Goal: Task Accomplishment & Management: Manage account settings

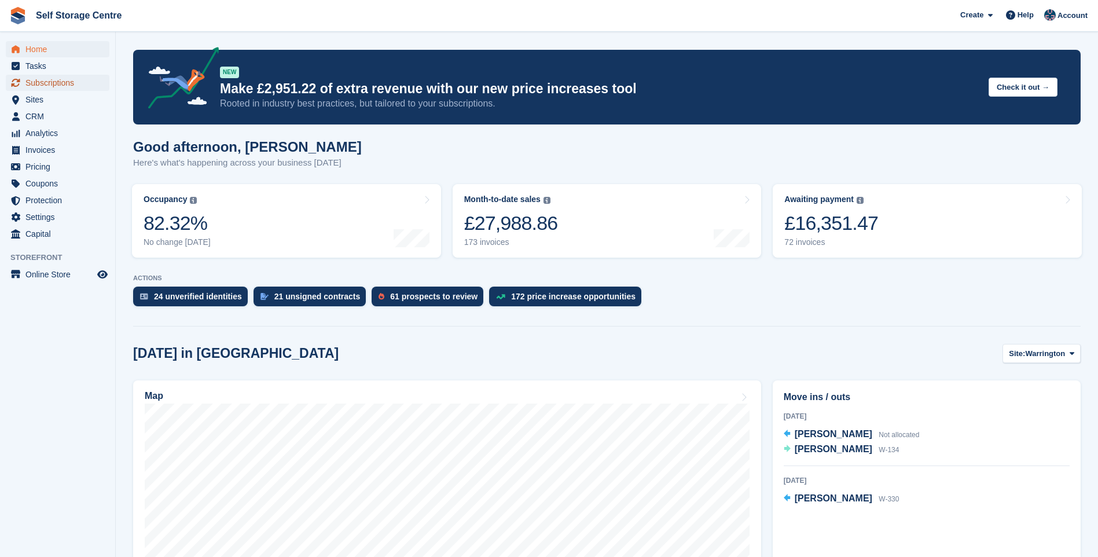
click at [32, 82] on span "Subscriptions" at bounding box center [59, 83] width 69 height 16
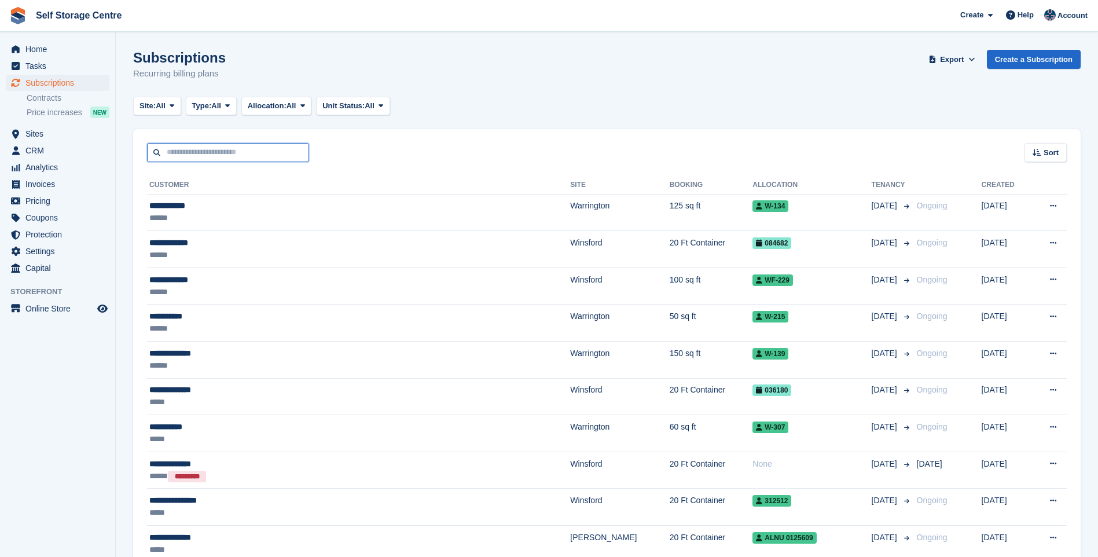
click at [236, 148] on input "text" at bounding box center [228, 152] width 162 height 19
type input "*******"
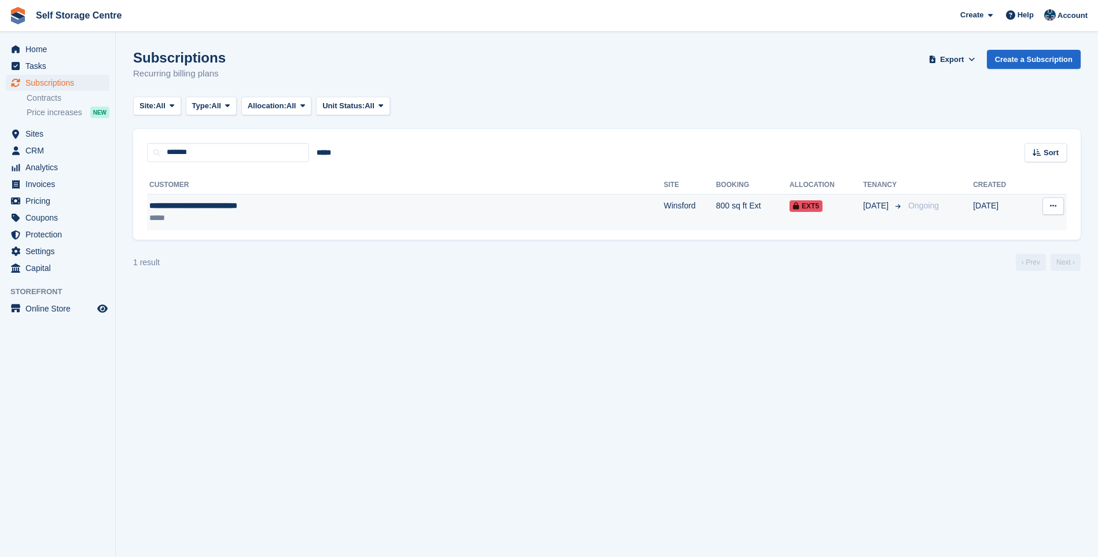
click at [260, 207] on div "**********" at bounding box center [306, 206] width 314 height 12
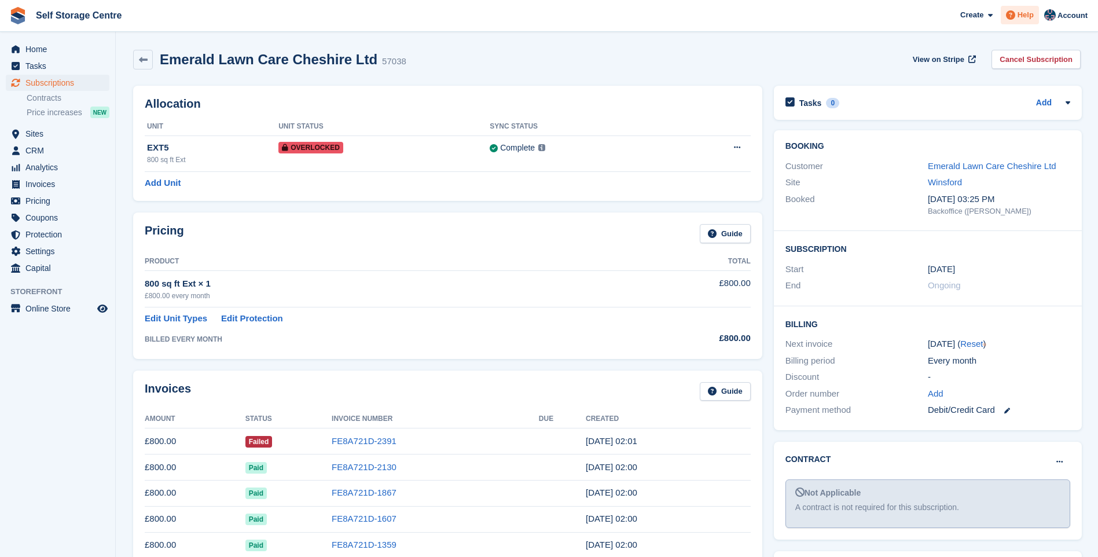
click at [1024, 11] on span "Help" at bounding box center [1025, 15] width 16 height 12
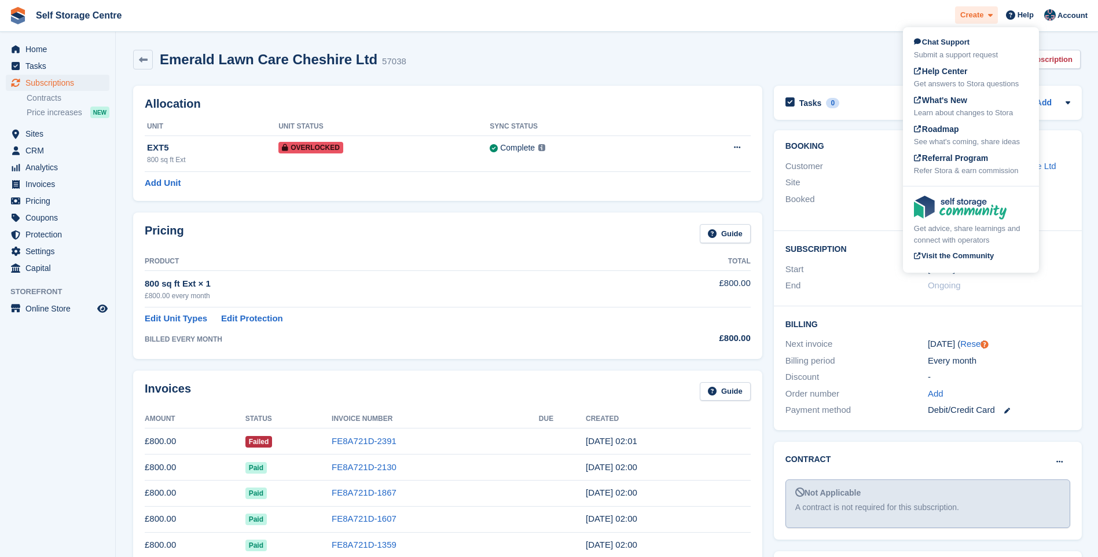
click at [987, 15] on span at bounding box center [987, 15] width 9 height 13
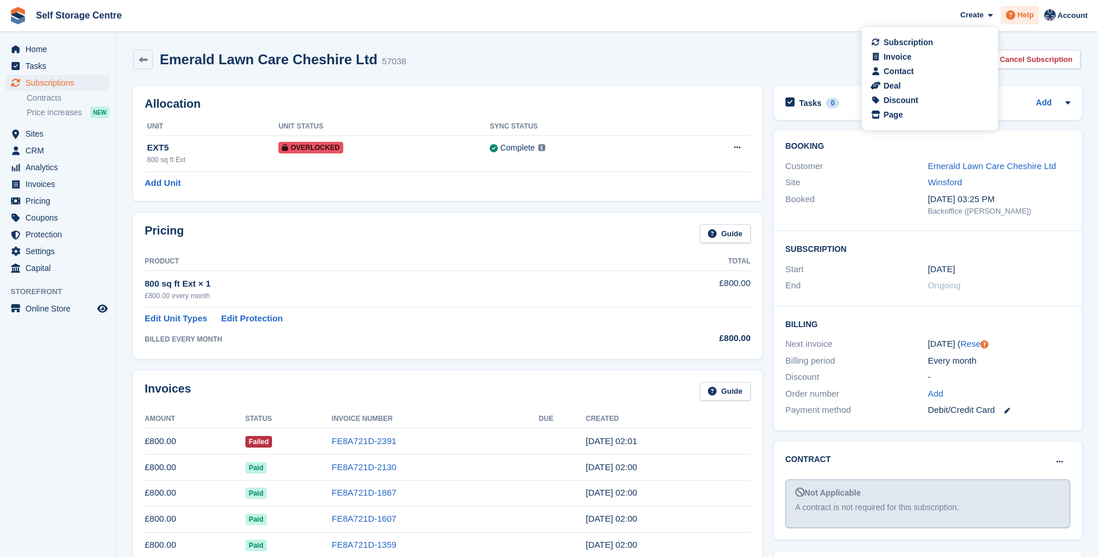
click at [1024, 15] on span "Help" at bounding box center [1025, 15] width 16 height 12
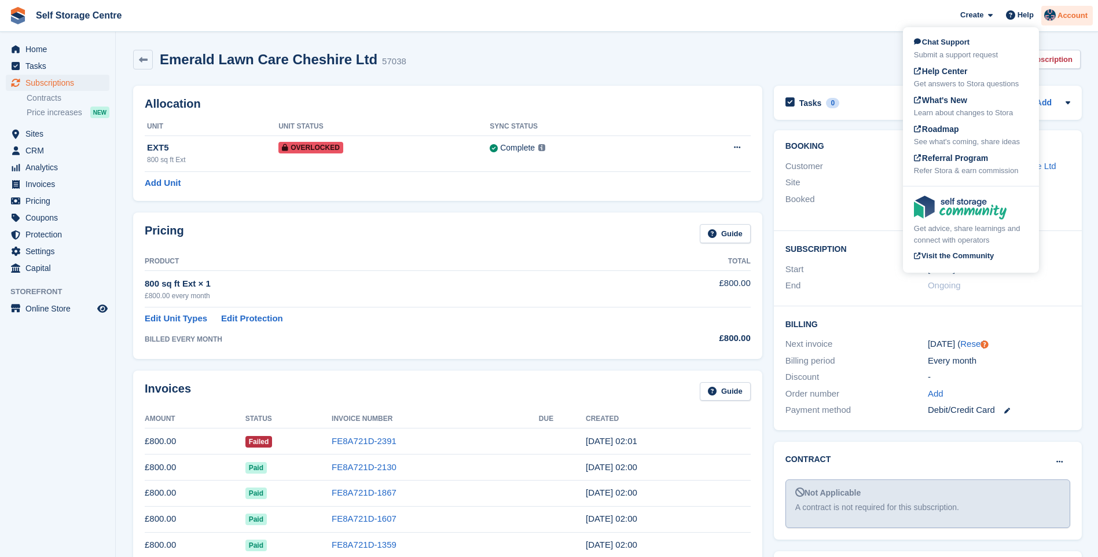
click at [1064, 14] on span "Account" at bounding box center [1072, 16] width 30 height 12
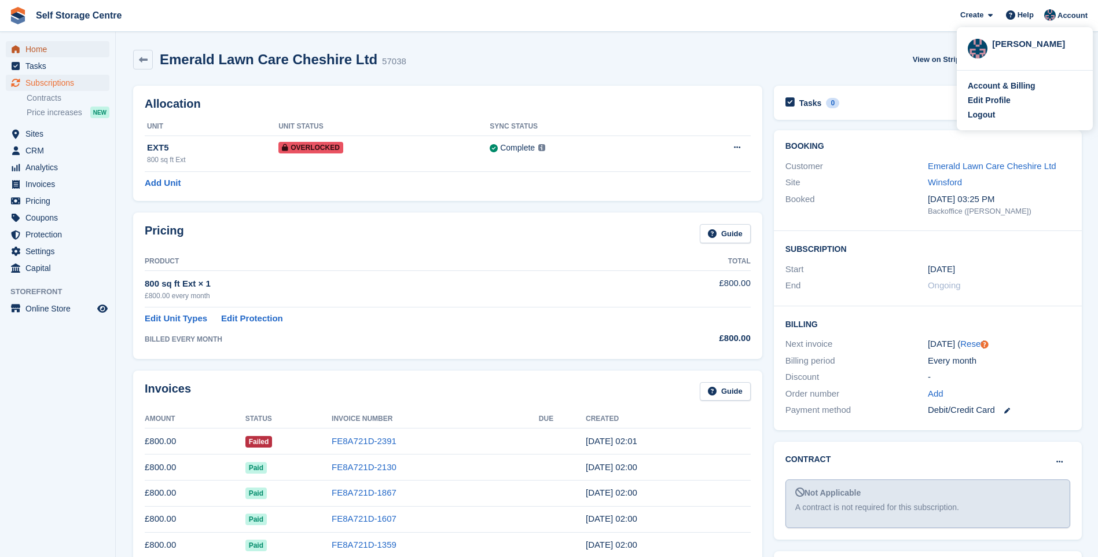
click at [52, 49] on span "Home" at bounding box center [59, 49] width 69 height 16
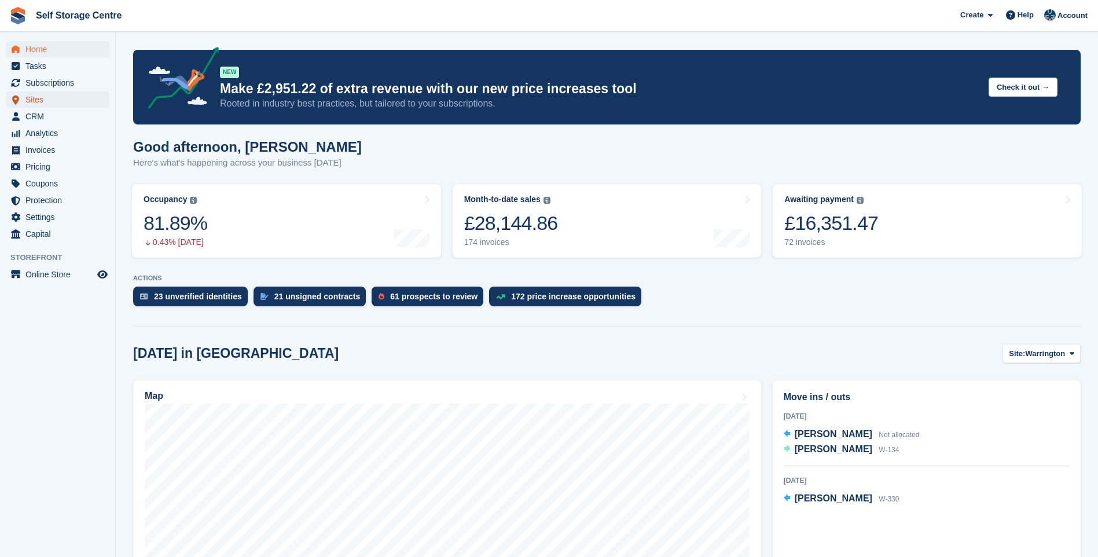
click at [45, 97] on span "Sites" at bounding box center [59, 99] width 69 height 16
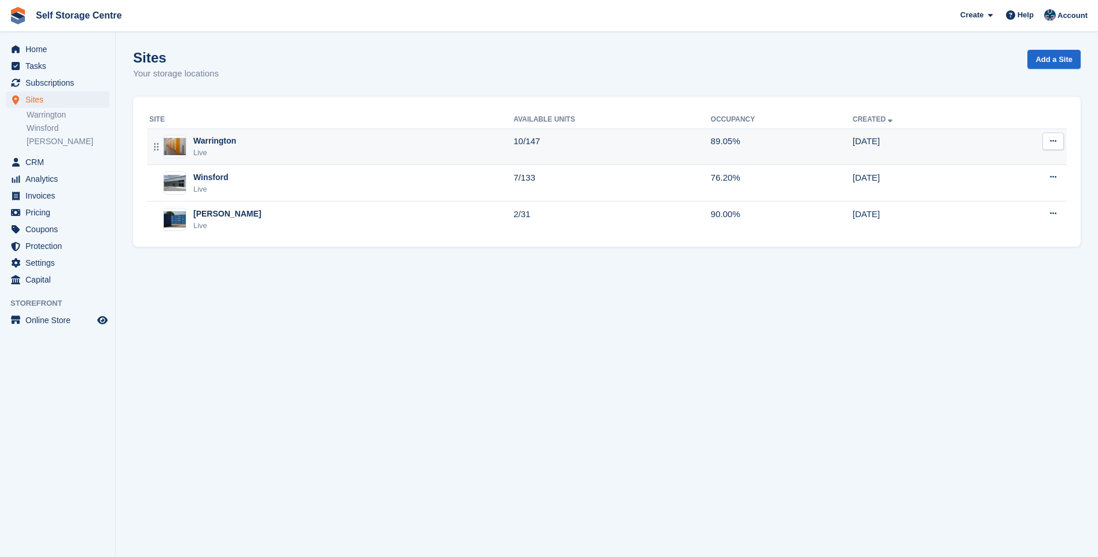
click at [226, 142] on div "Warrington" at bounding box center [214, 141] width 43 height 12
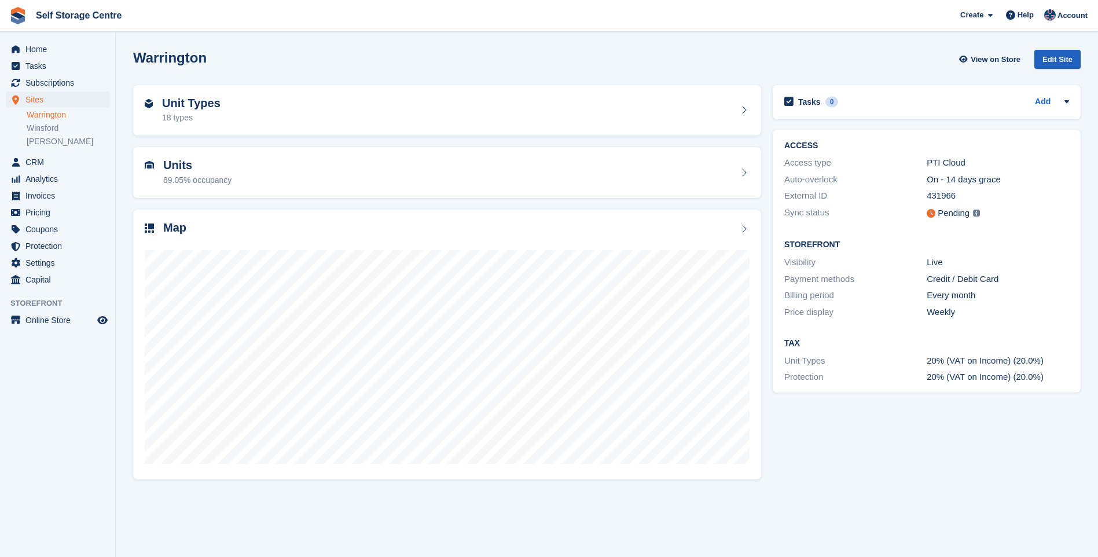
click at [1047, 59] on div "Edit Site" at bounding box center [1057, 59] width 46 height 19
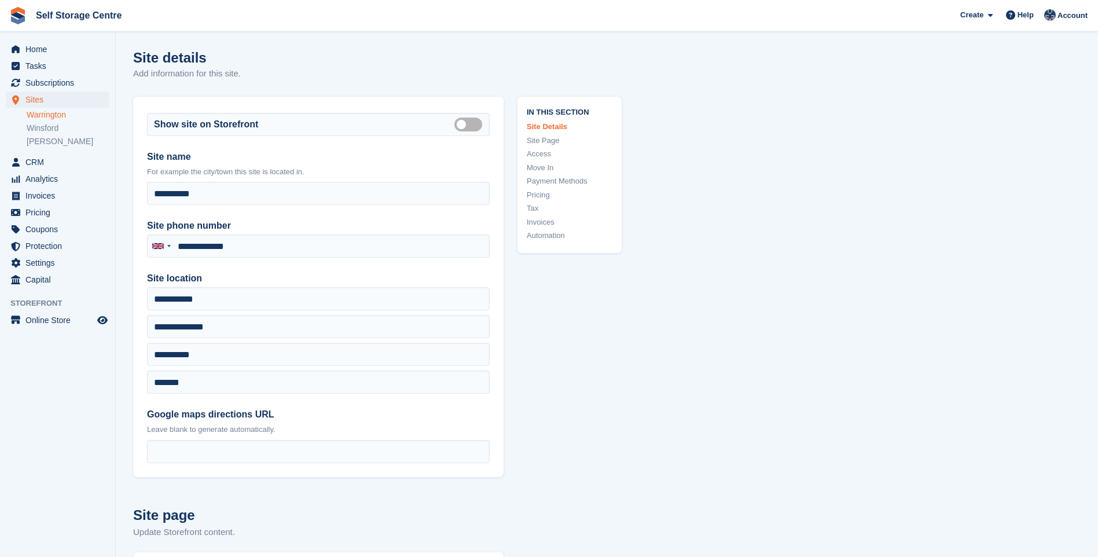
type input "**********"
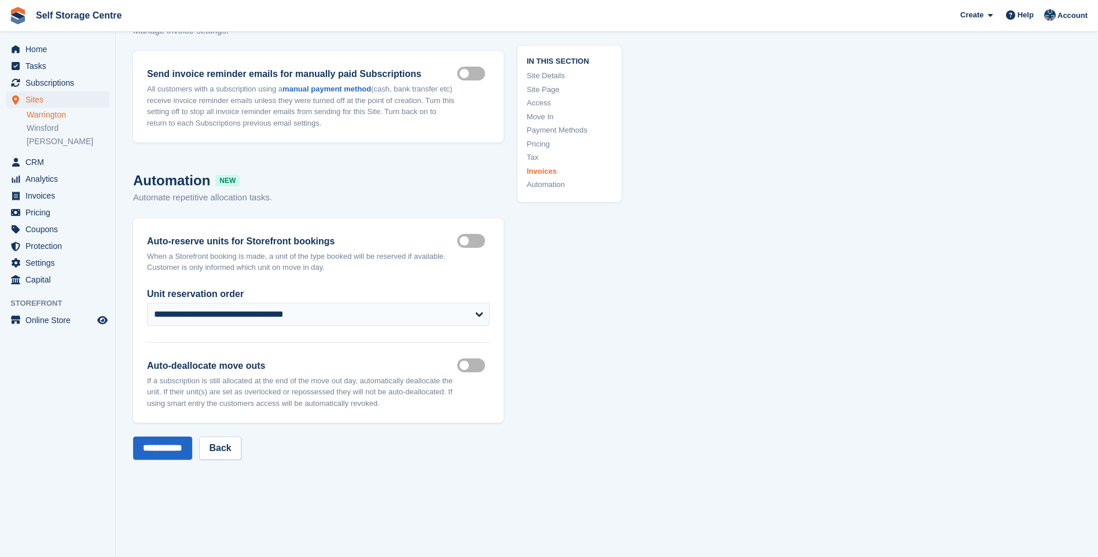
scroll to position [5498, 0]
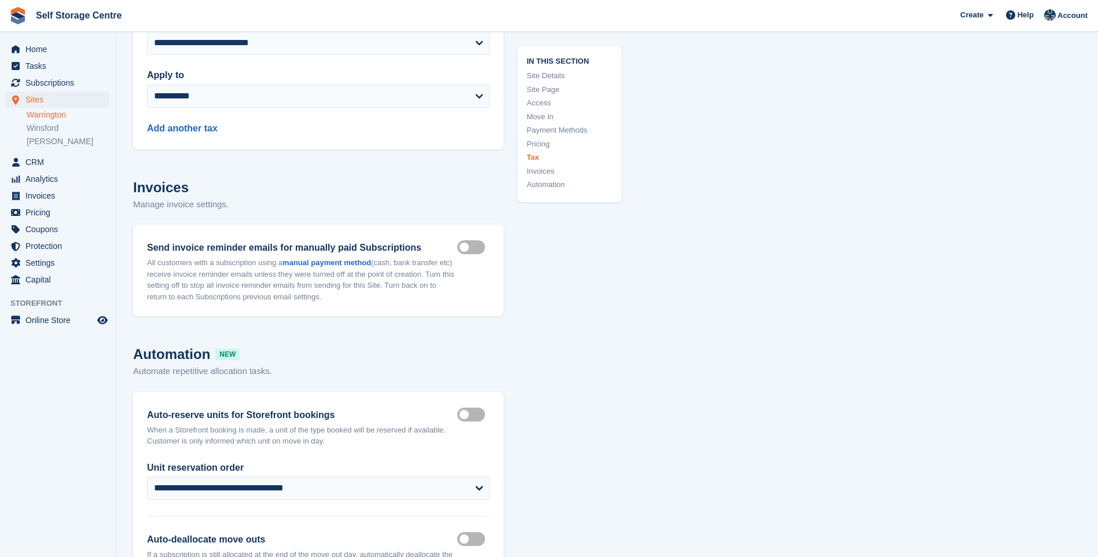
click at [539, 169] on link "Invoices" at bounding box center [570, 171] width 86 height 12
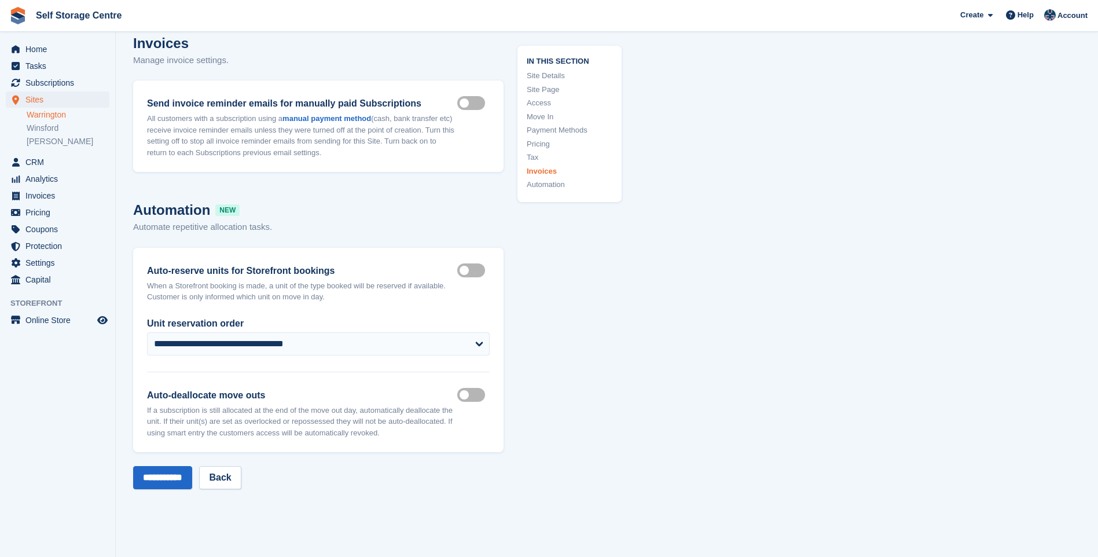
scroll to position [5584, 0]
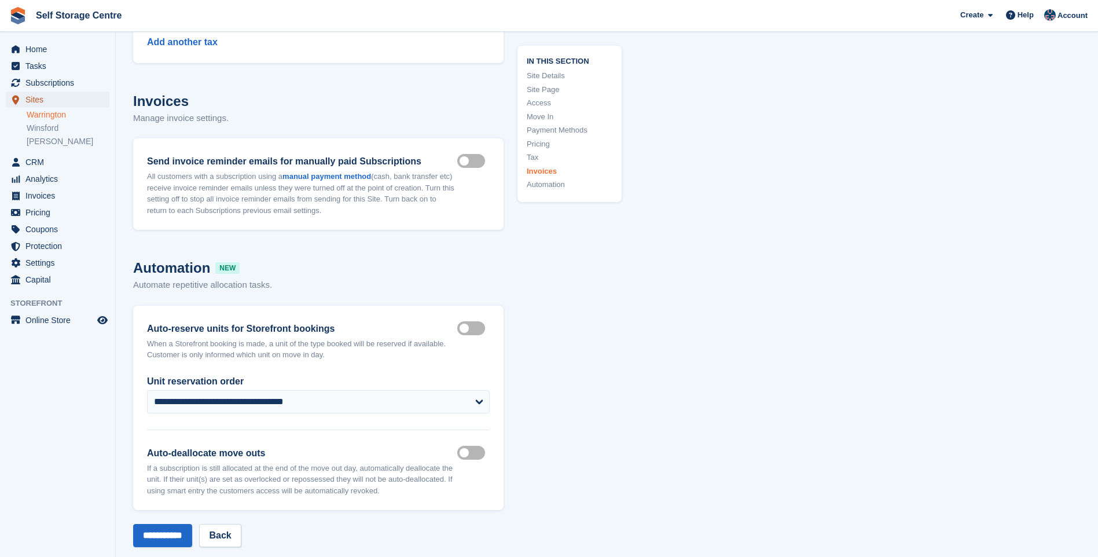
click at [36, 97] on span "Sites" at bounding box center [59, 99] width 69 height 16
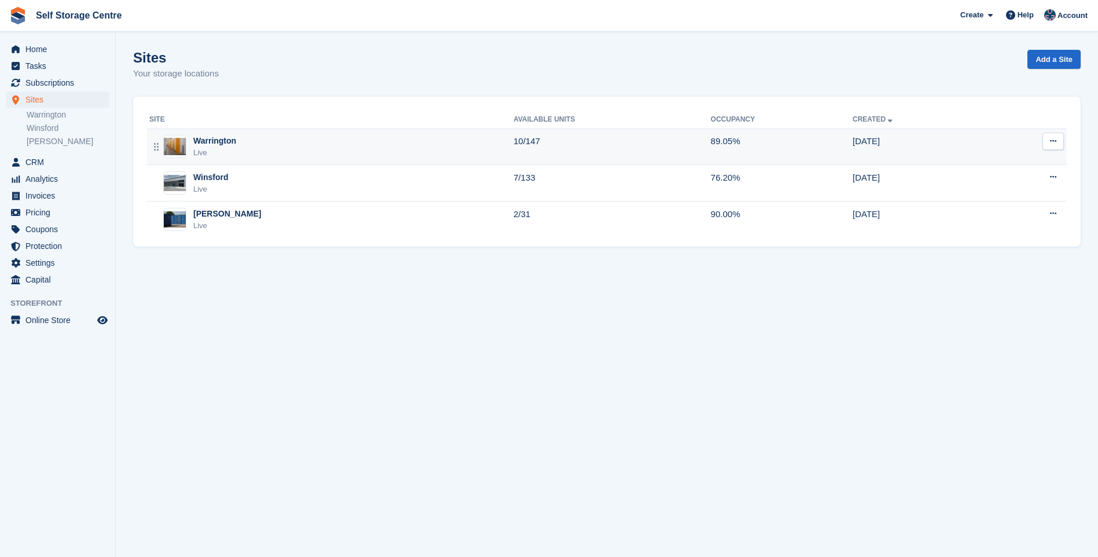
click at [233, 141] on div "Warrington" at bounding box center [214, 141] width 43 height 12
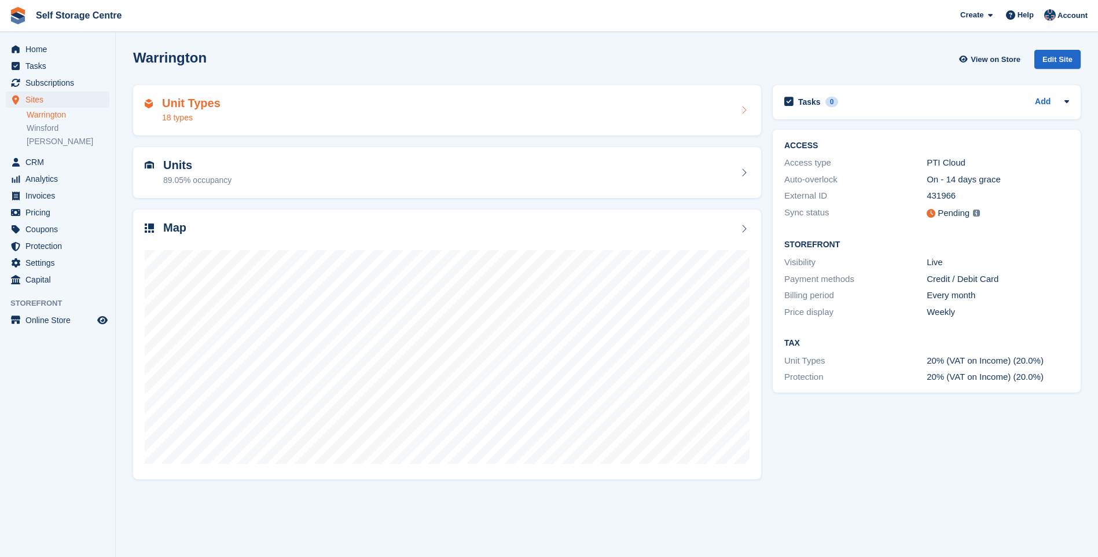
click at [292, 113] on div "Unit Types 18 types" at bounding box center [447, 111] width 605 height 28
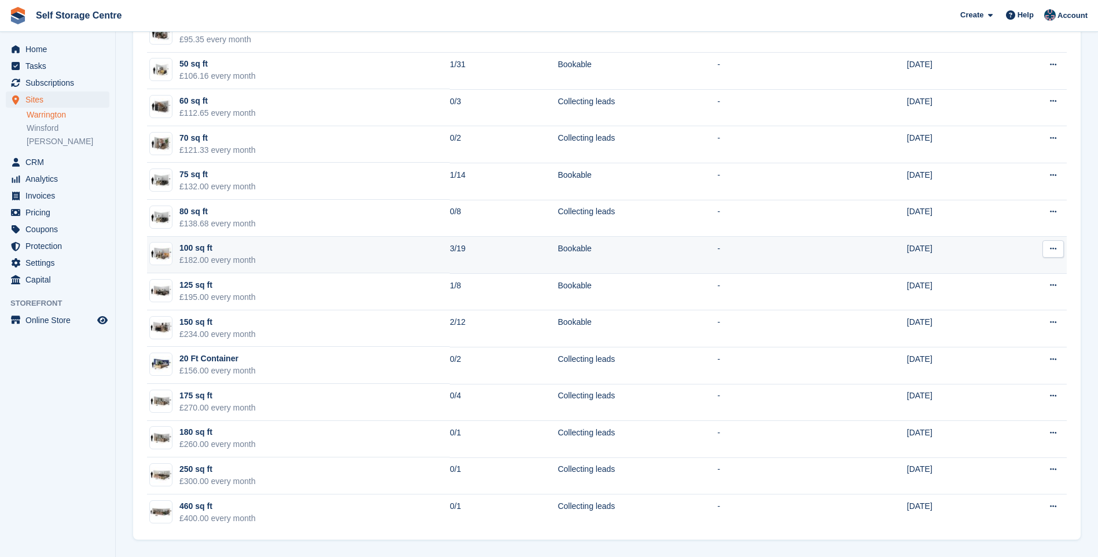
scroll to position [38, 0]
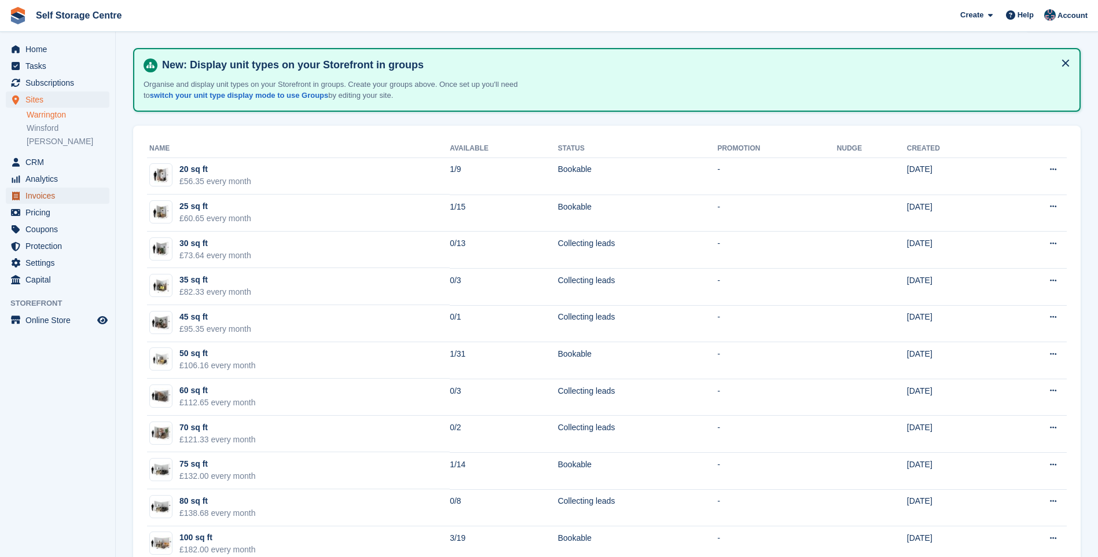
click at [36, 196] on span "Invoices" at bounding box center [59, 195] width 69 height 16
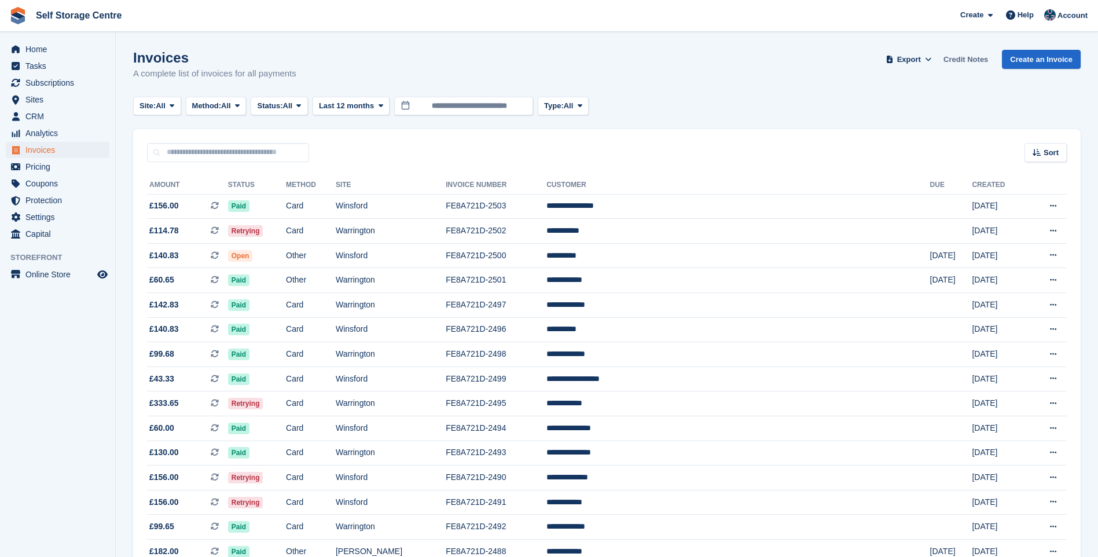
click at [968, 56] on link "Credit Notes" at bounding box center [966, 59] width 54 height 19
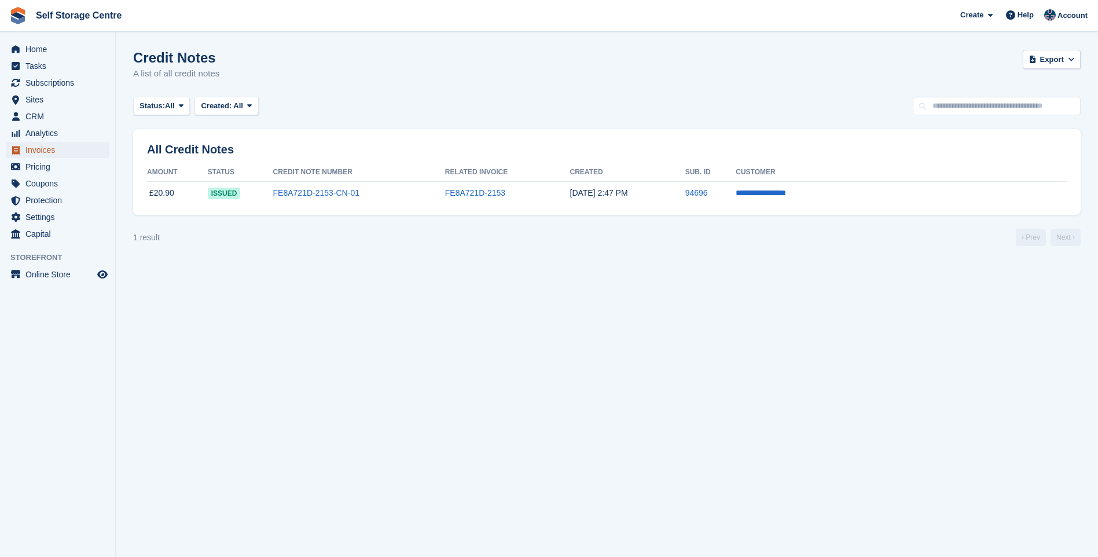
click at [43, 150] on span "Invoices" at bounding box center [59, 150] width 69 height 16
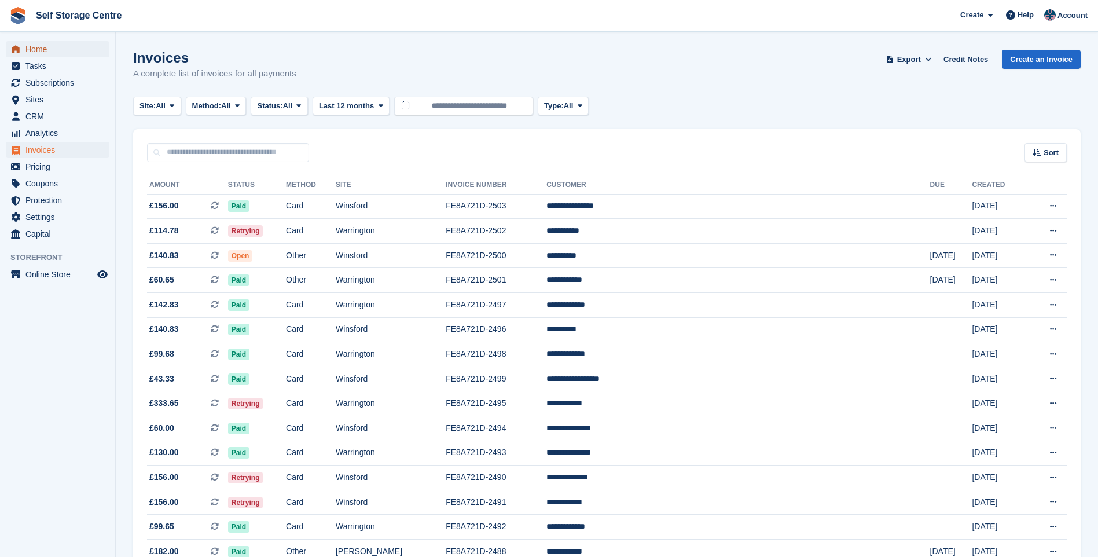
click at [36, 49] on span "Home" at bounding box center [59, 49] width 69 height 16
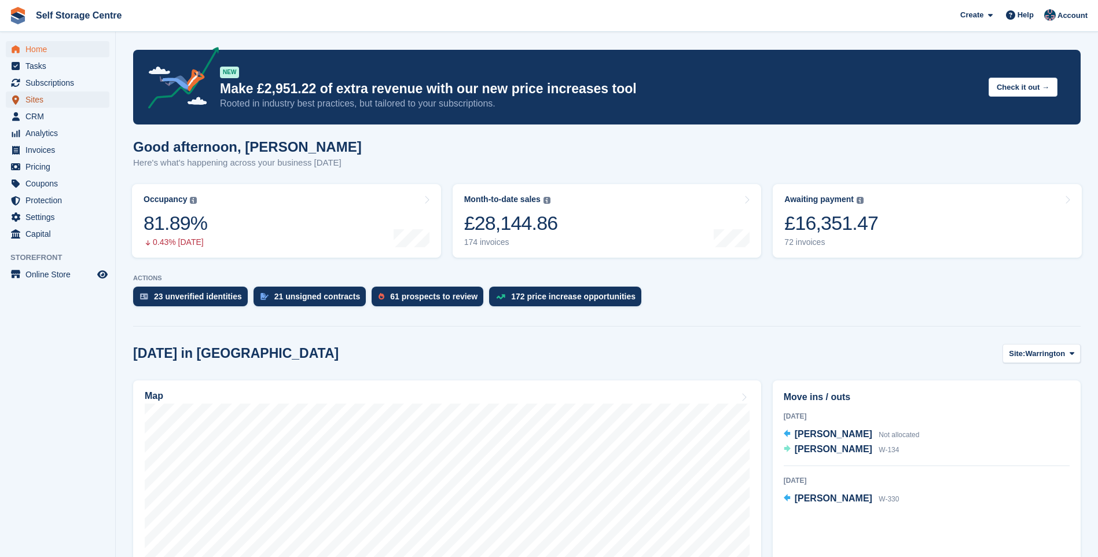
click at [16, 99] on icon "menu" at bounding box center [15, 100] width 7 height 10
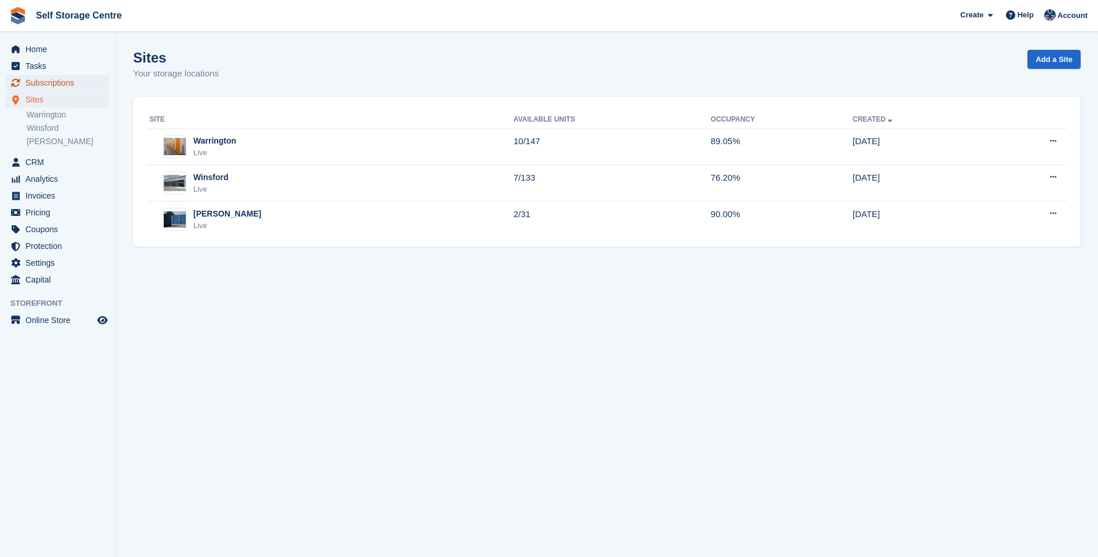
click at [50, 85] on span "Subscriptions" at bounding box center [59, 83] width 69 height 16
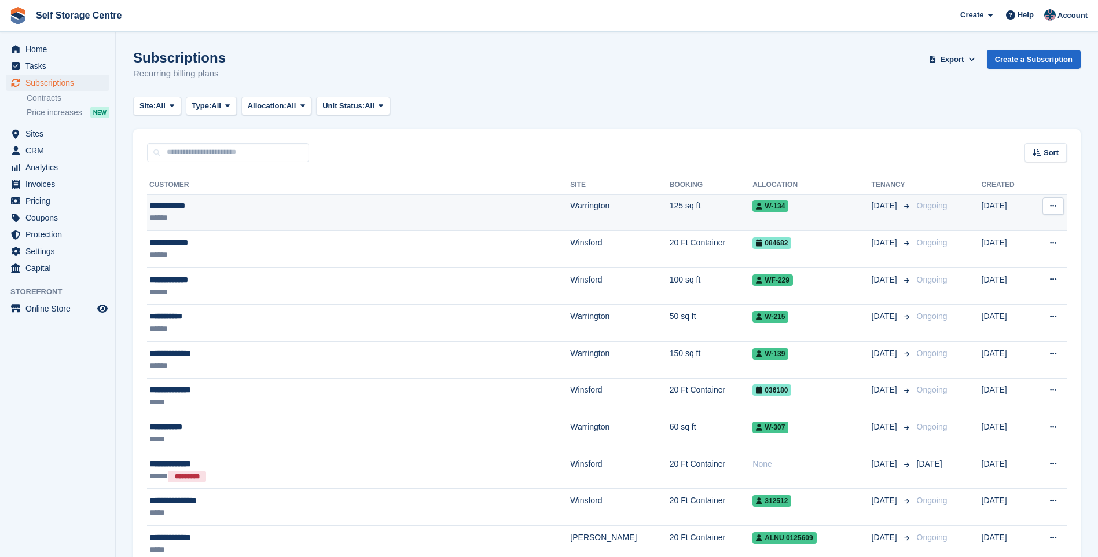
click at [220, 216] on div "******" at bounding box center [290, 218] width 282 height 12
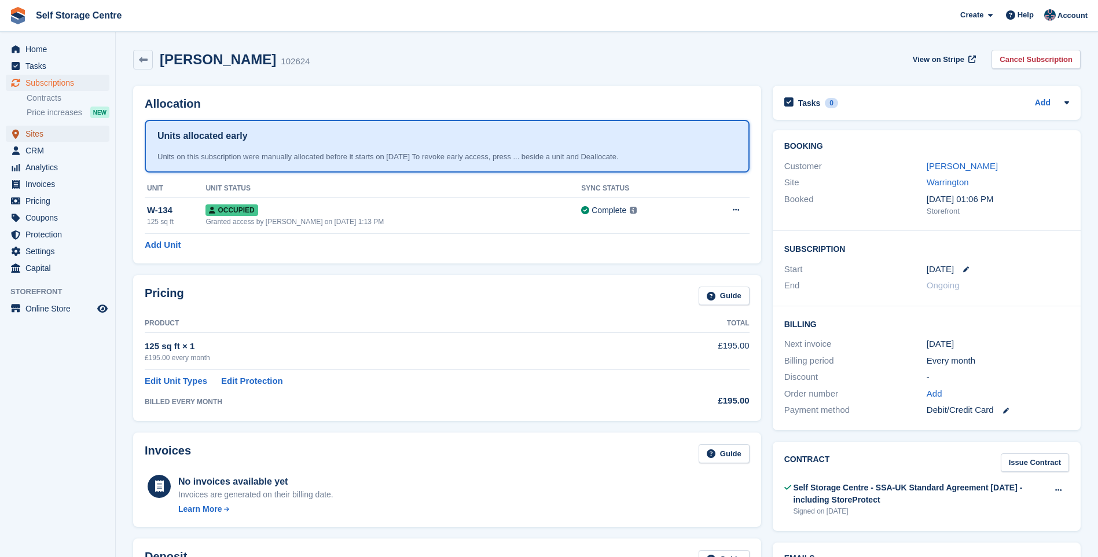
click at [46, 135] on span "Sites" at bounding box center [59, 134] width 69 height 16
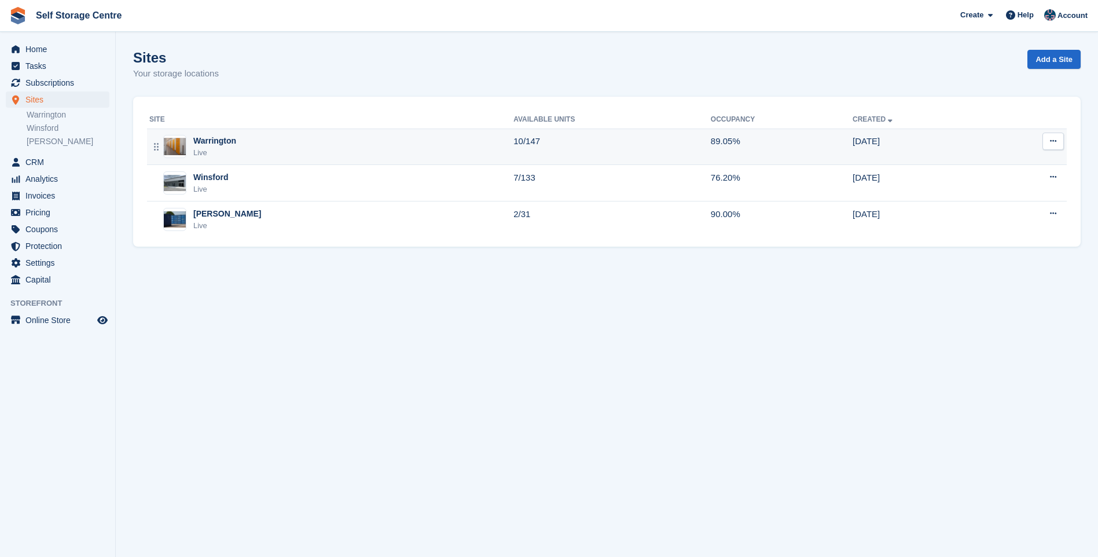
click at [299, 143] on div "Warrington Live" at bounding box center [331, 147] width 364 height 24
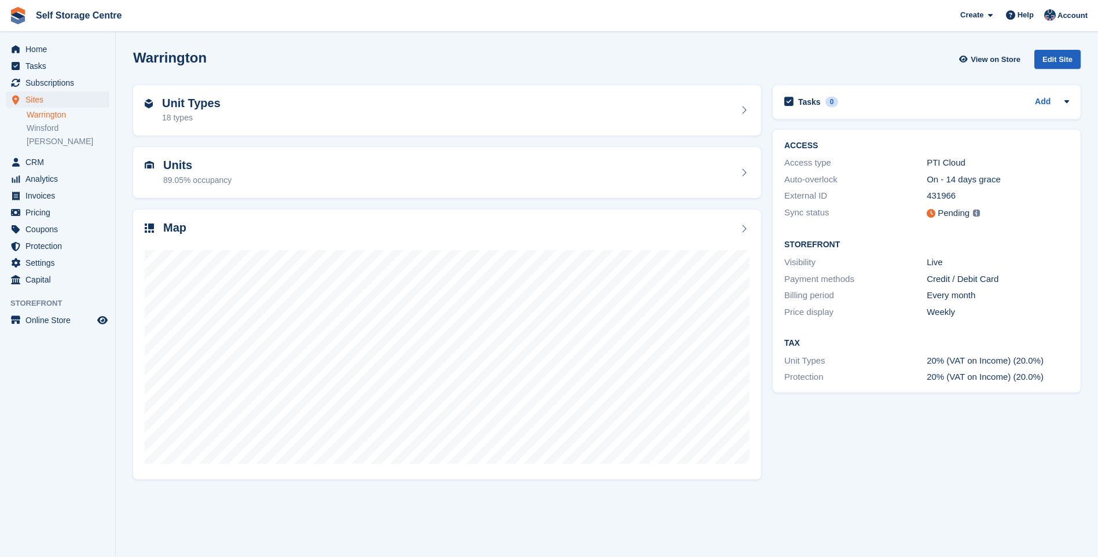
click at [1053, 58] on div "Edit Site" at bounding box center [1057, 59] width 46 height 19
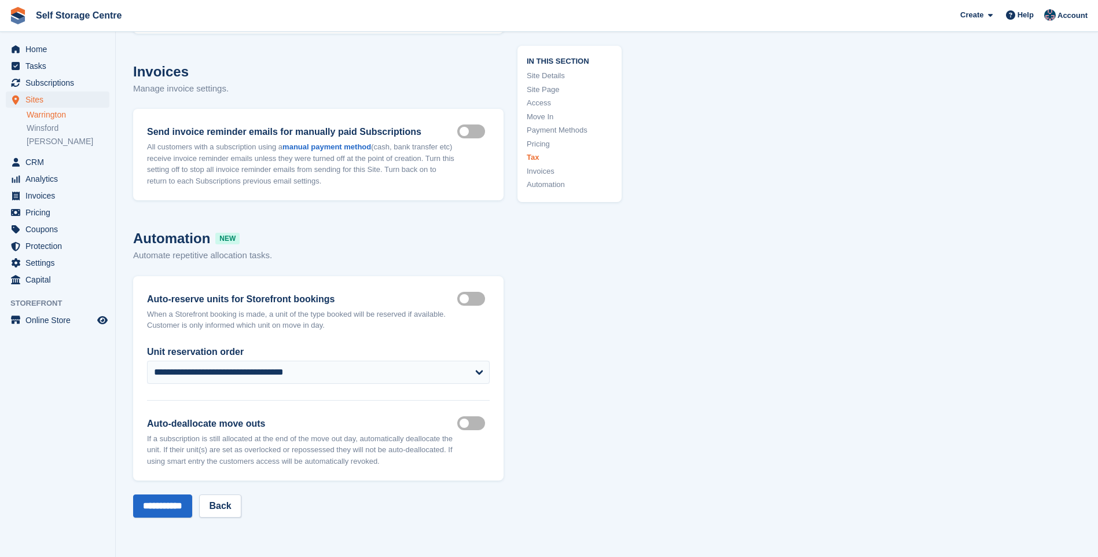
scroll to position [5498, 0]
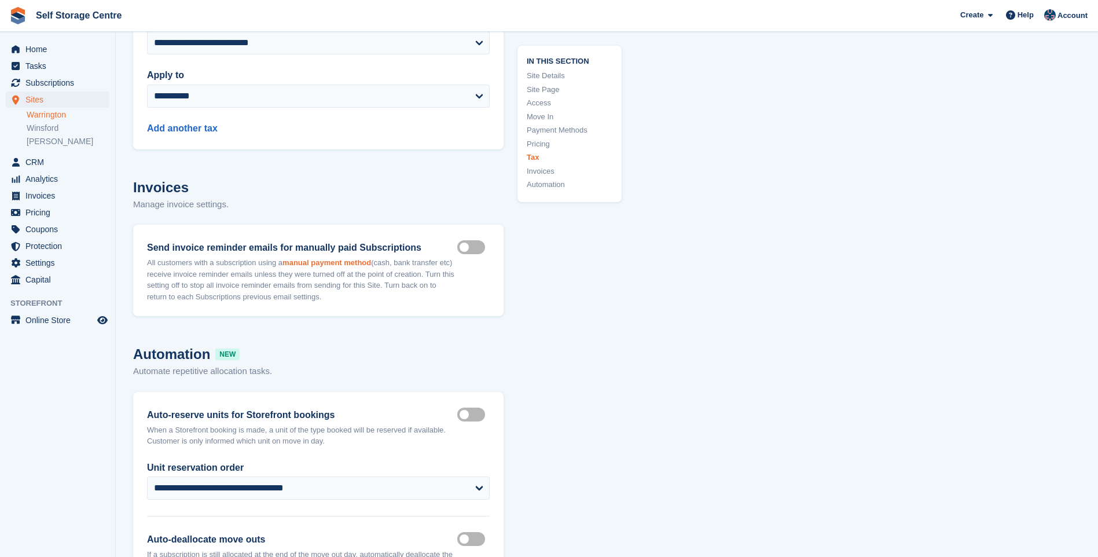
click at [353, 262] on strong "manual payment method" at bounding box center [326, 262] width 89 height 9
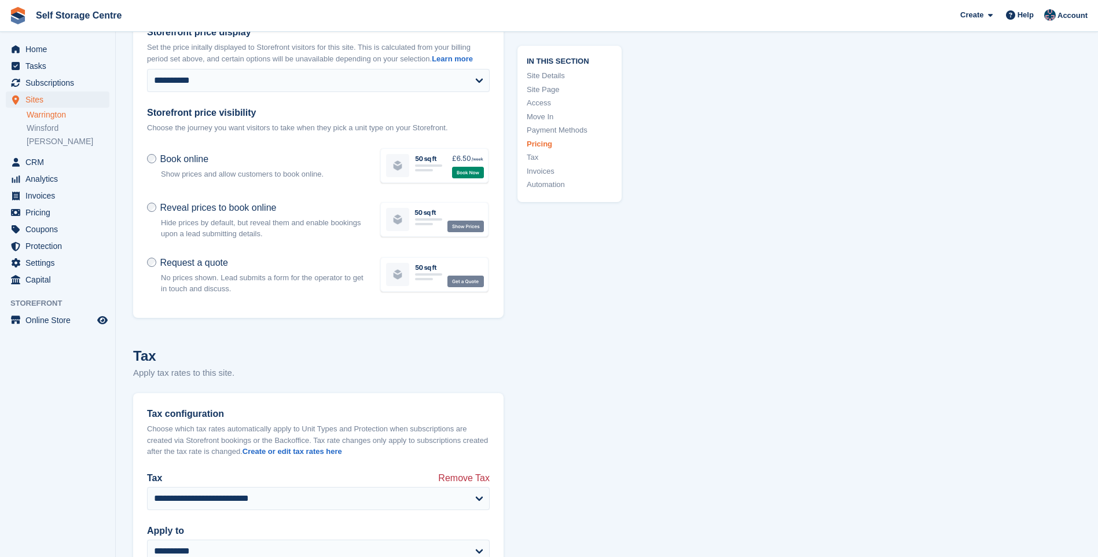
scroll to position [4745, 0]
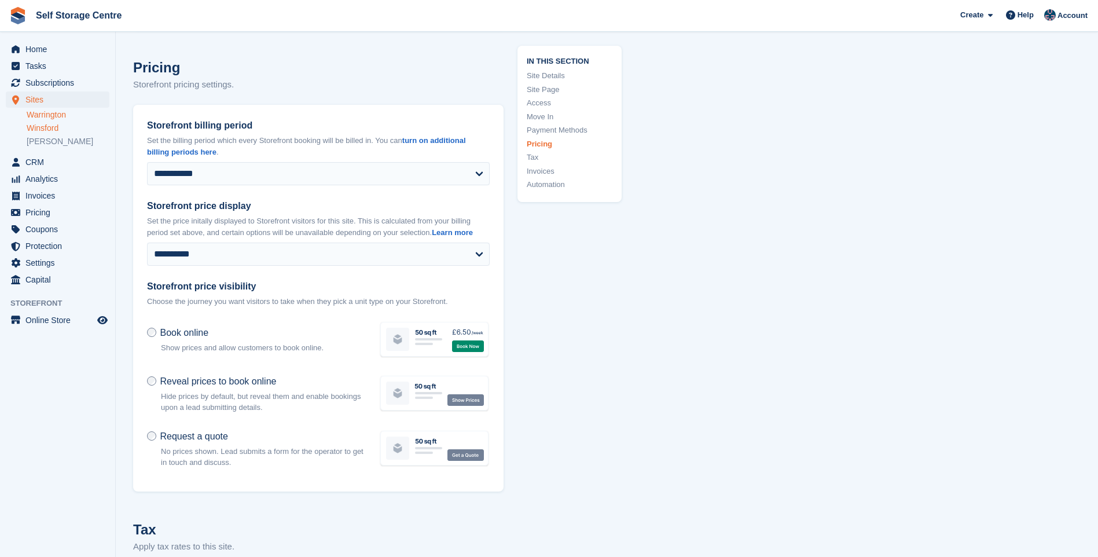
click at [50, 128] on link "Winsford" at bounding box center [68, 128] width 83 height 11
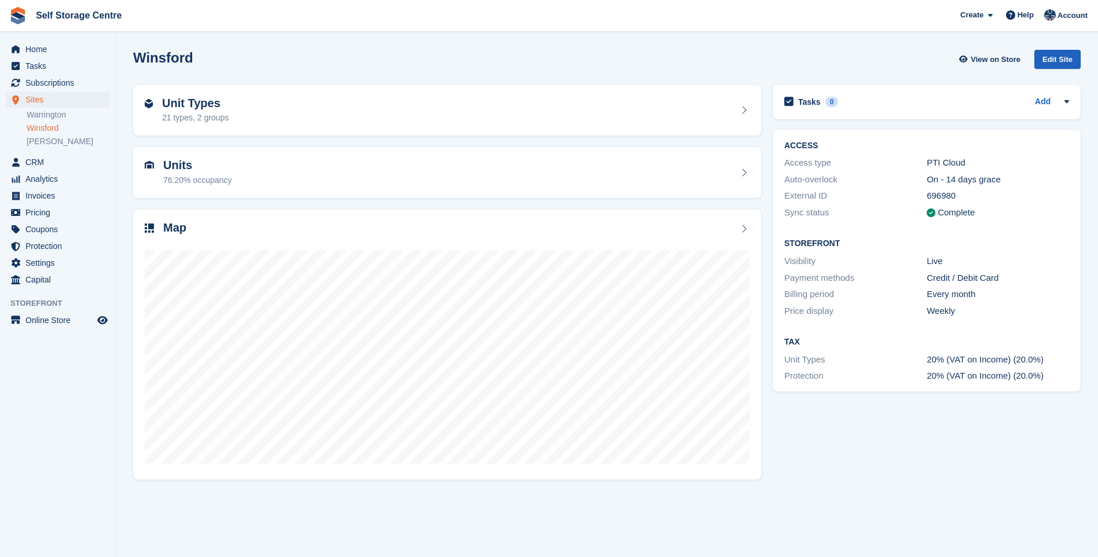
click at [1057, 56] on div "Edit Site" at bounding box center [1057, 59] width 46 height 19
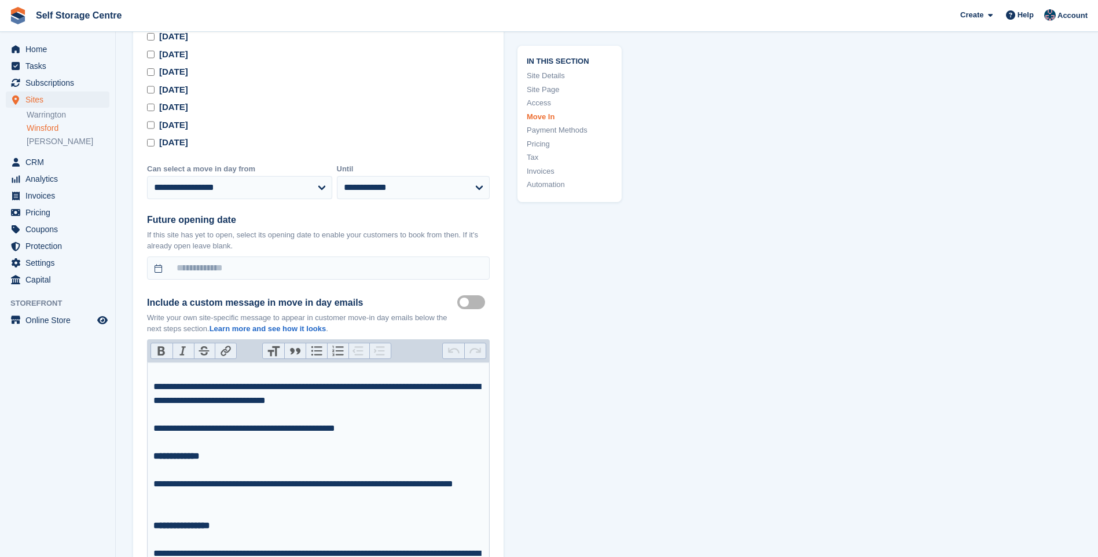
scroll to position [3501, 0]
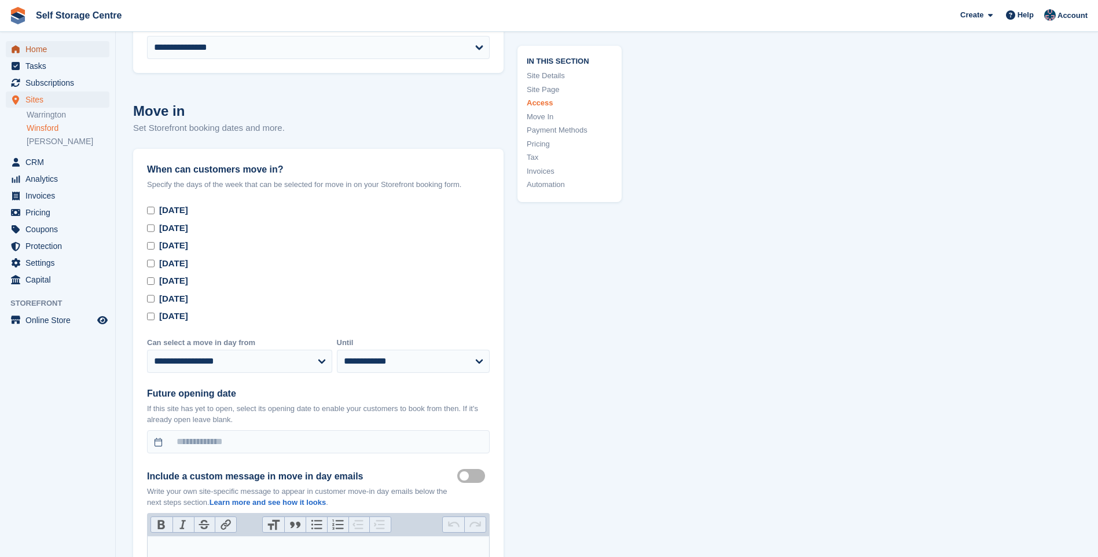
click at [75, 50] on span "Home" at bounding box center [59, 49] width 69 height 16
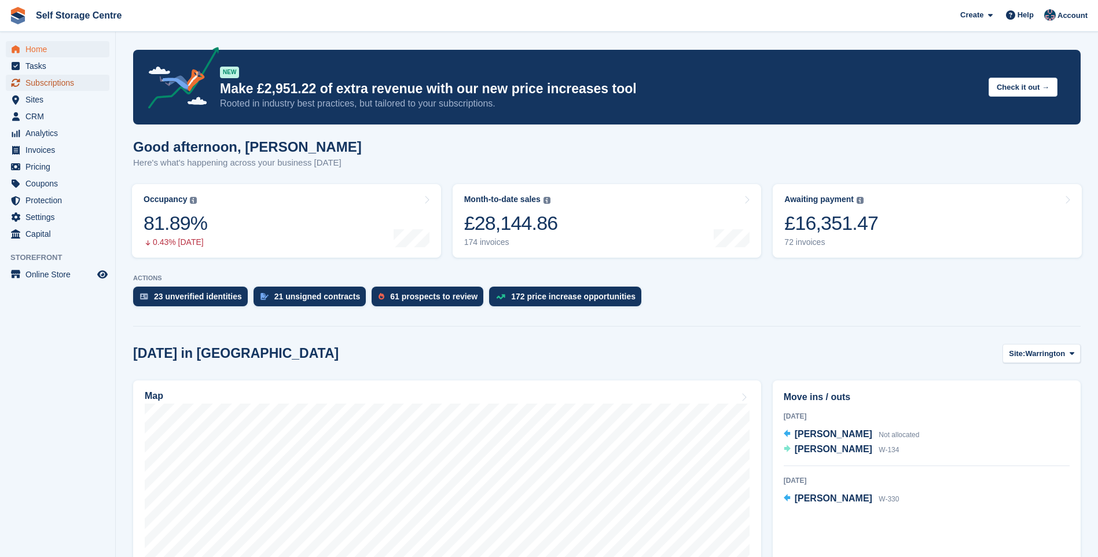
click at [66, 82] on span "Subscriptions" at bounding box center [59, 83] width 69 height 16
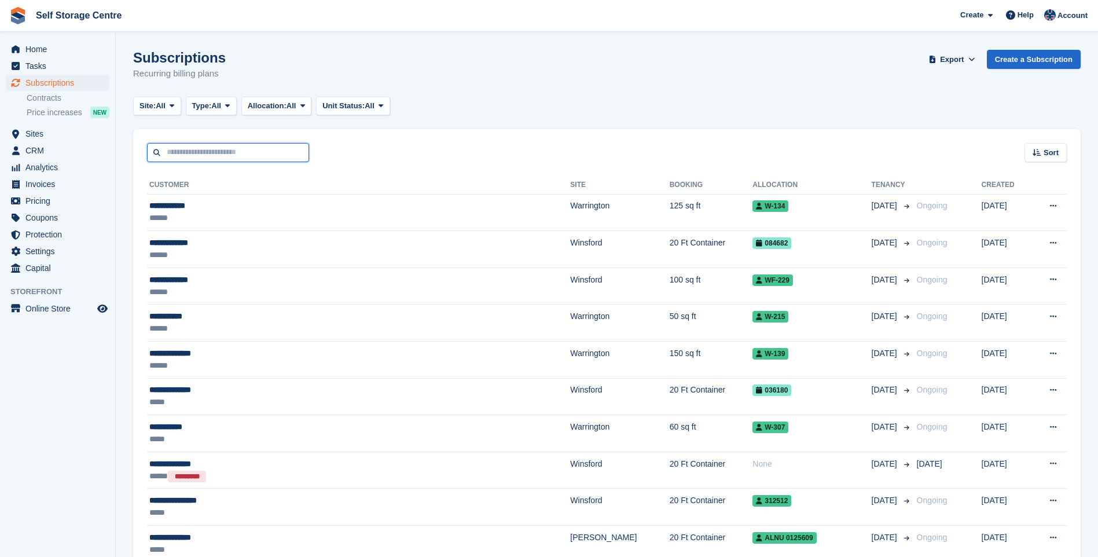
click at [248, 151] on input "text" at bounding box center [228, 152] width 162 height 19
type input "****"
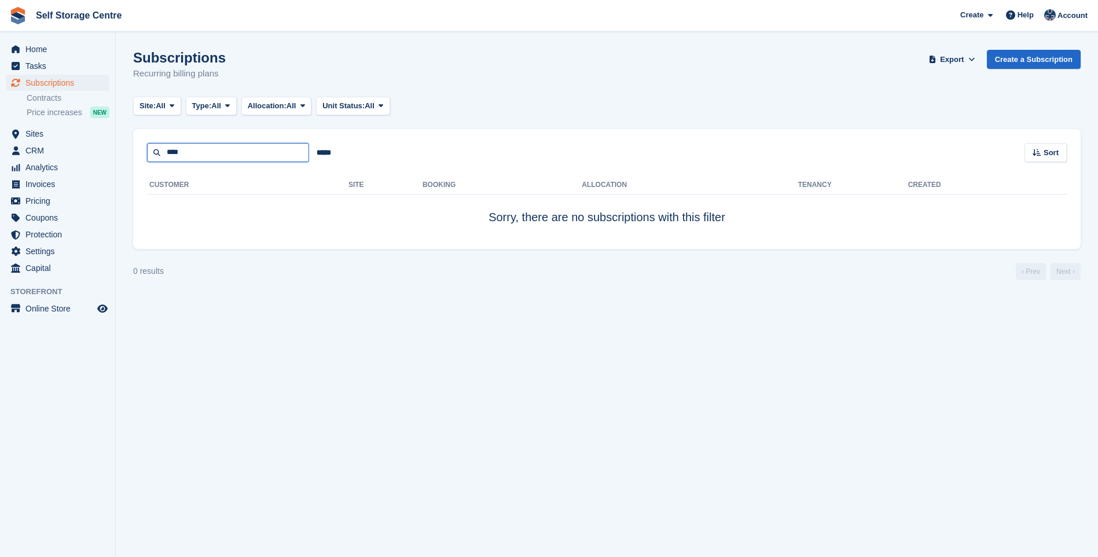
click at [228, 156] on input "****" at bounding box center [228, 152] width 162 height 19
type input "***"
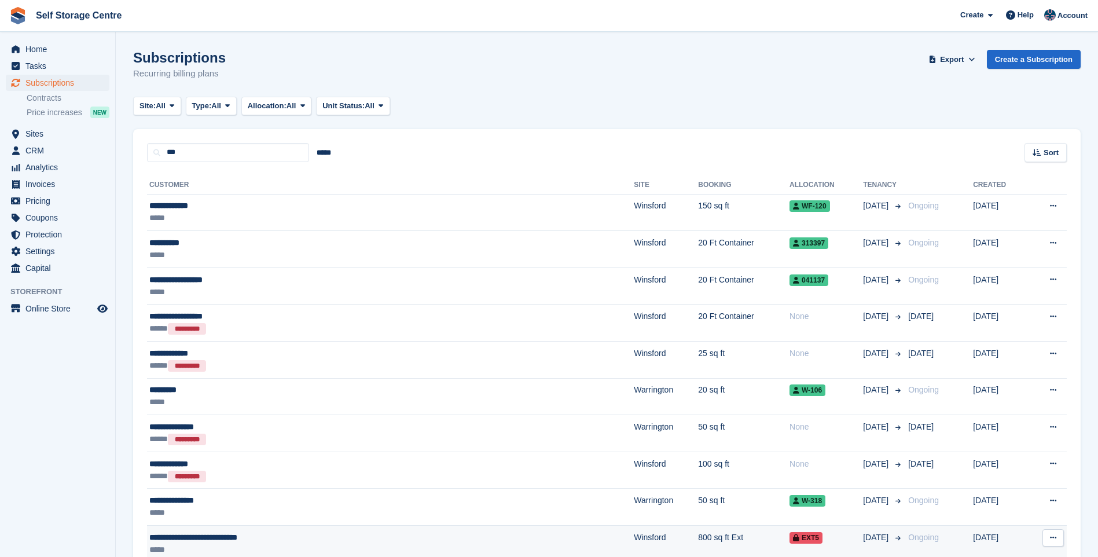
click at [275, 536] on div "**********" at bounding box center [297, 537] width 296 height 12
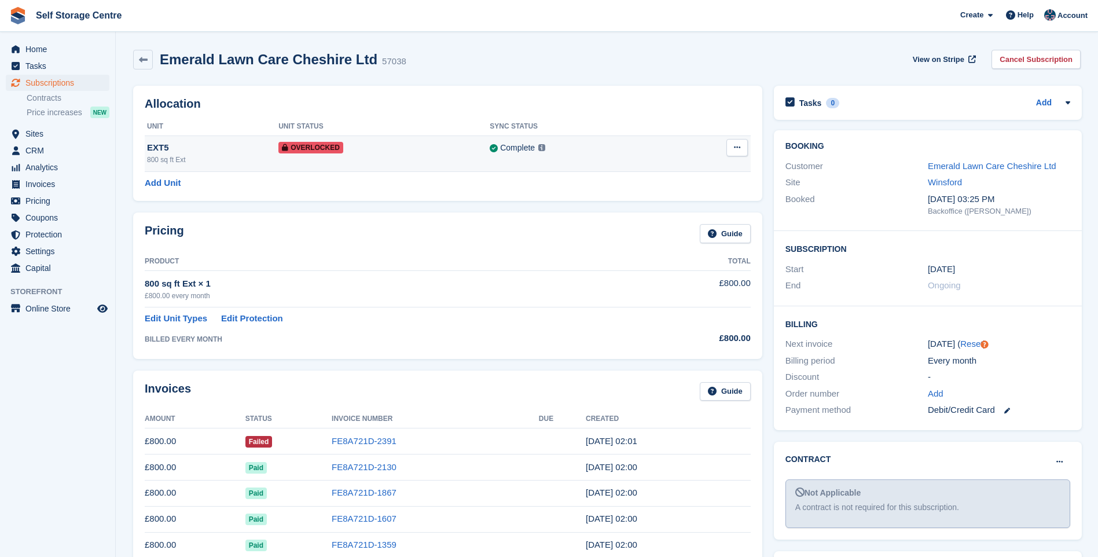
click at [736, 145] on icon at bounding box center [737, 148] width 6 height 8
click at [672, 170] on p "Remove Overlock" at bounding box center [692, 170] width 101 height 15
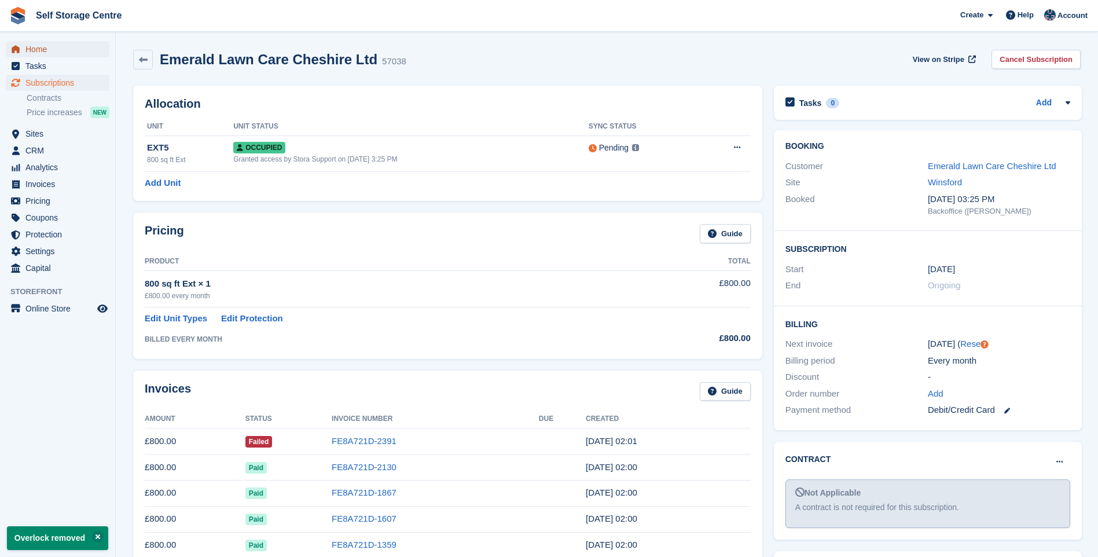
click at [62, 48] on span "Home" at bounding box center [59, 49] width 69 height 16
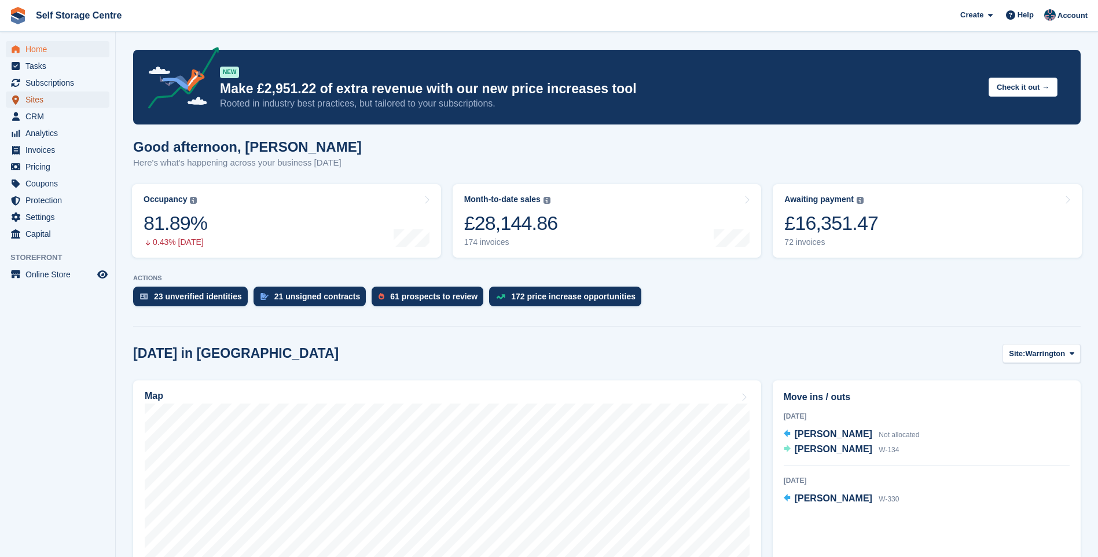
click at [36, 100] on span "Sites" at bounding box center [59, 99] width 69 height 16
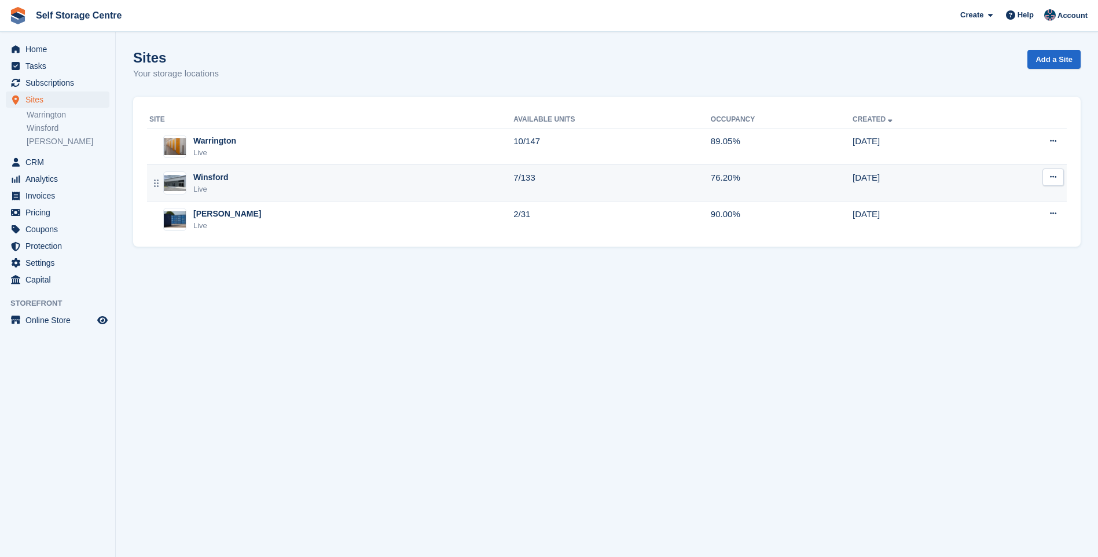
click at [266, 175] on div "Winsford Live" at bounding box center [331, 183] width 364 height 24
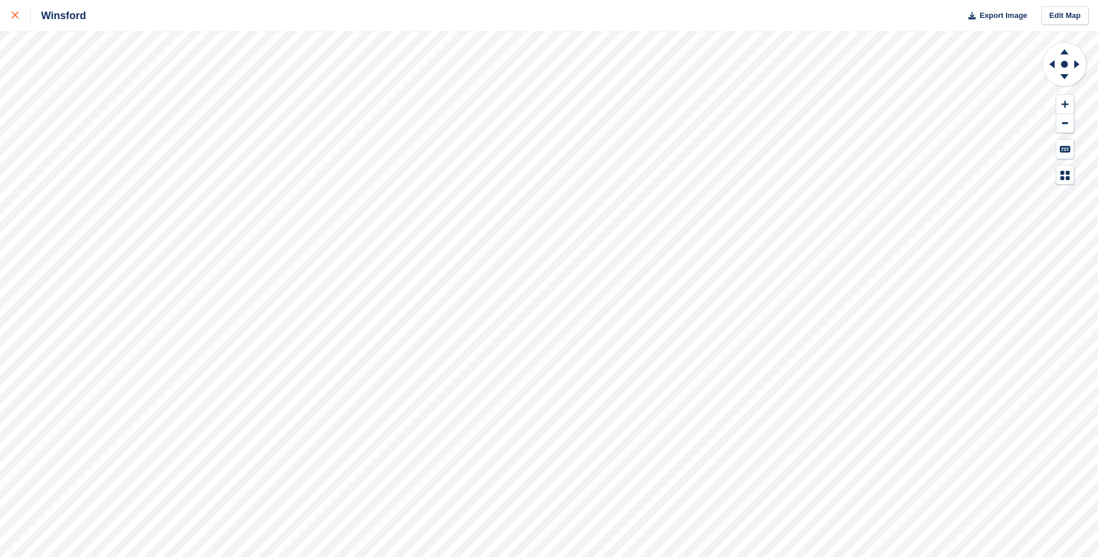
click at [14, 17] on icon at bounding box center [15, 15] width 7 height 7
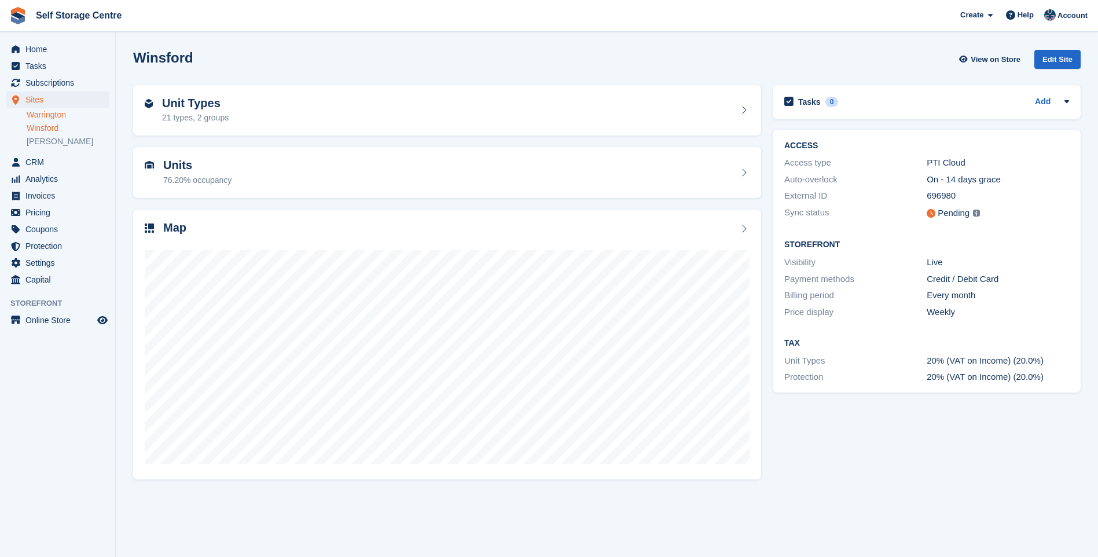
click at [64, 113] on link "Warrington" at bounding box center [68, 114] width 83 height 11
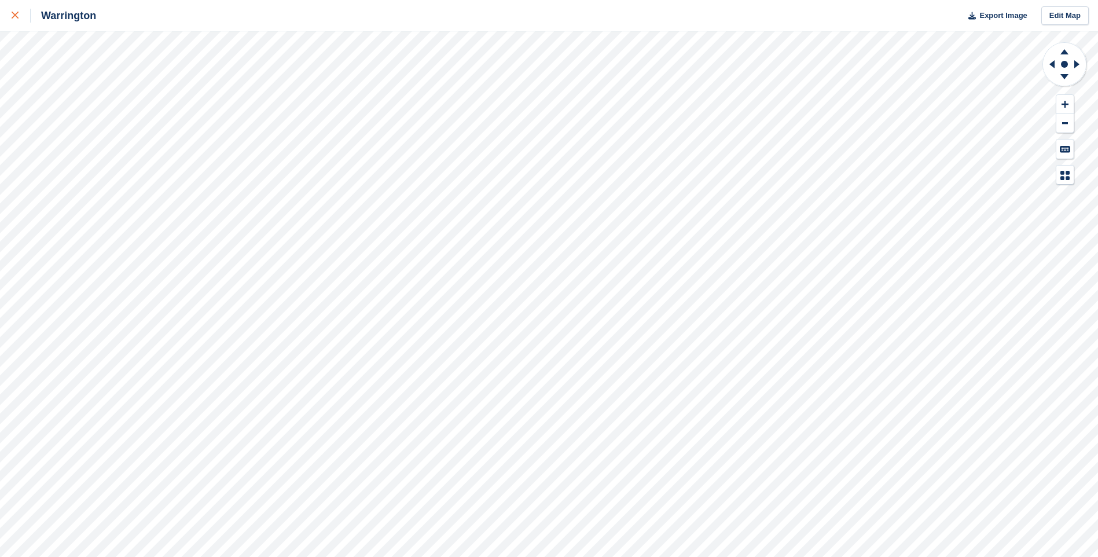
click at [9, 16] on link at bounding box center [15, 15] width 31 height 31
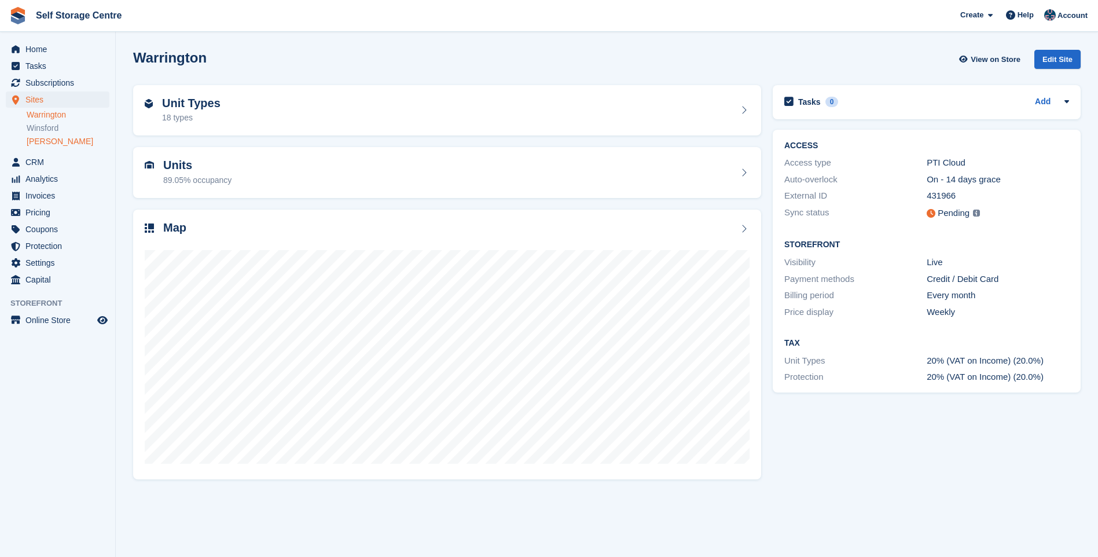
click at [48, 139] on link "[PERSON_NAME]" at bounding box center [68, 141] width 83 height 11
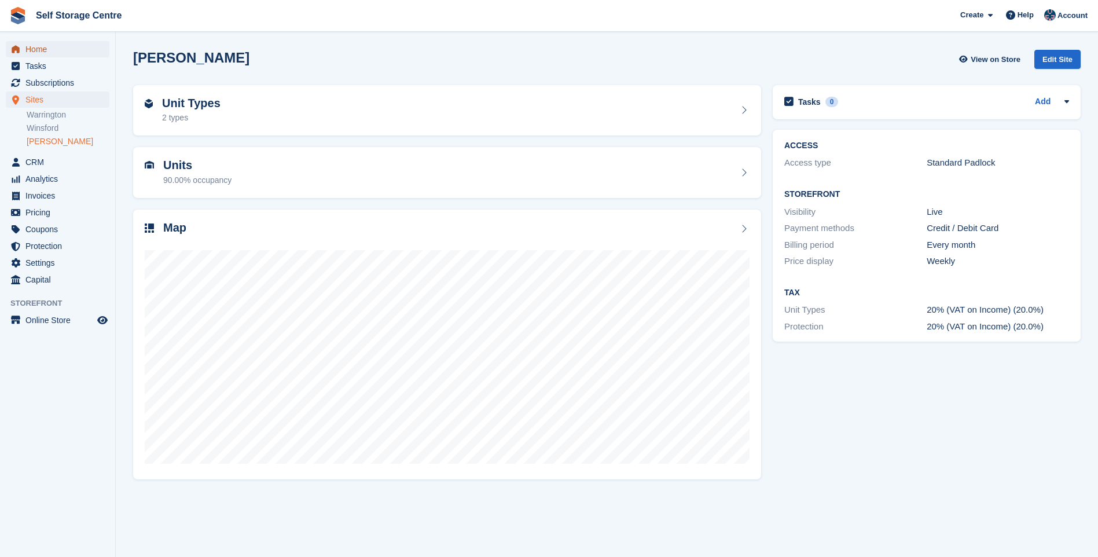
click at [47, 53] on span "Home" at bounding box center [59, 49] width 69 height 16
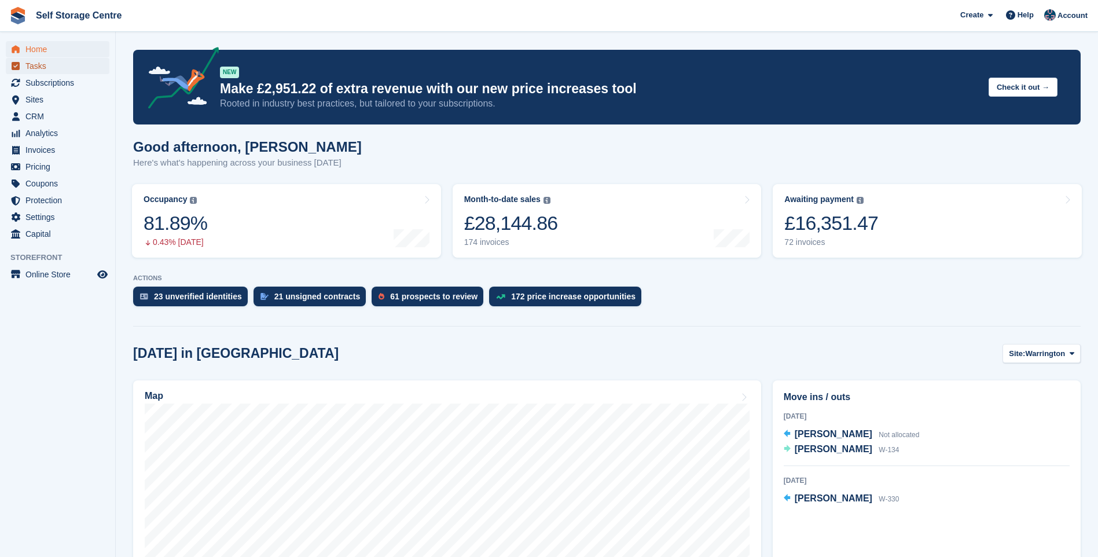
click at [43, 64] on span "Tasks" at bounding box center [59, 66] width 69 height 16
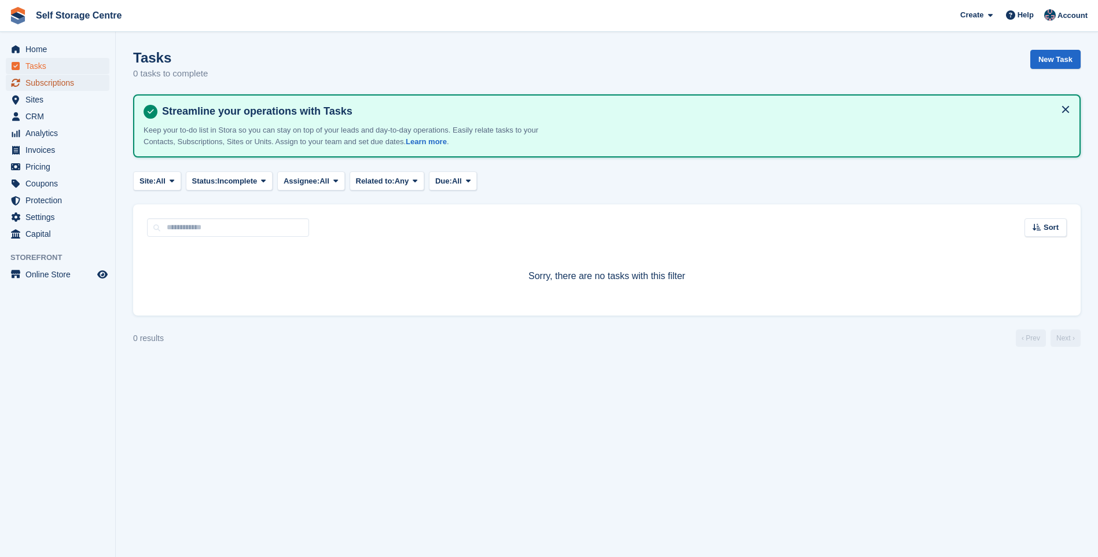
click at [42, 84] on span "Subscriptions" at bounding box center [59, 83] width 69 height 16
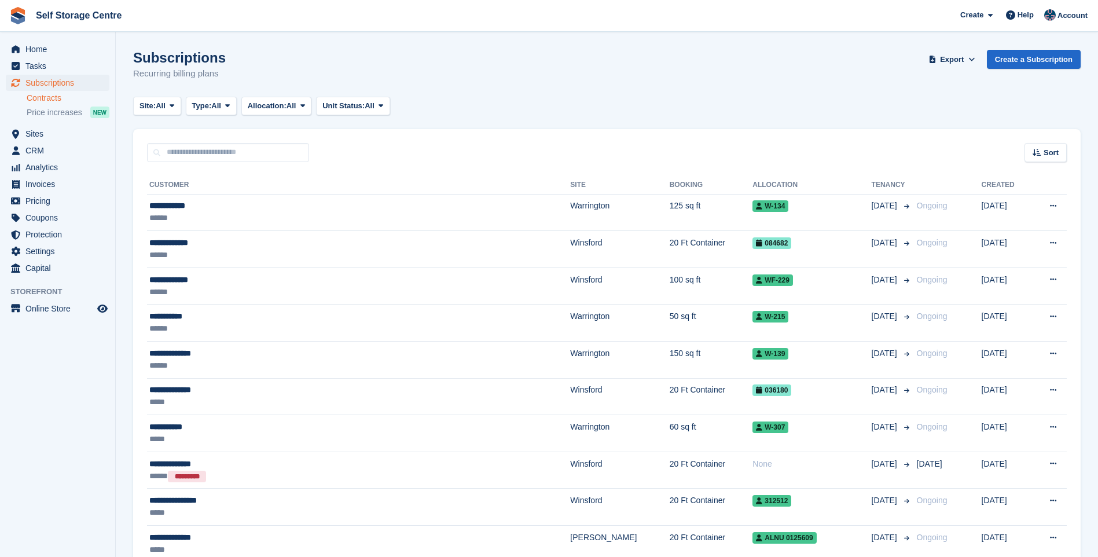
click at [43, 98] on link "Contracts" at bounding box center [68, 98] width 83 height 11
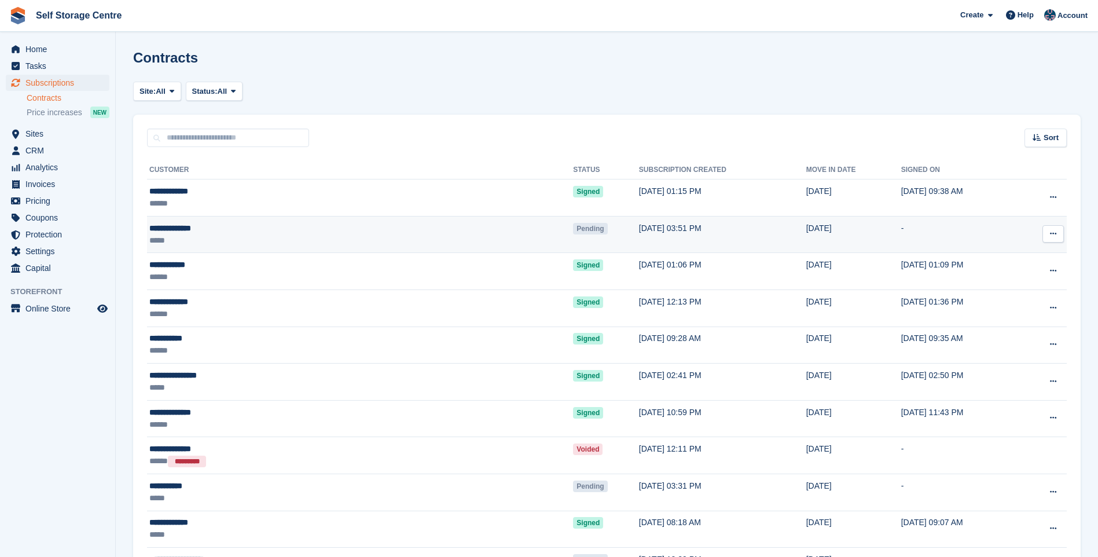
click at [242, 234] on div "*****" at bounding box center [259, 240] width 220 height 12
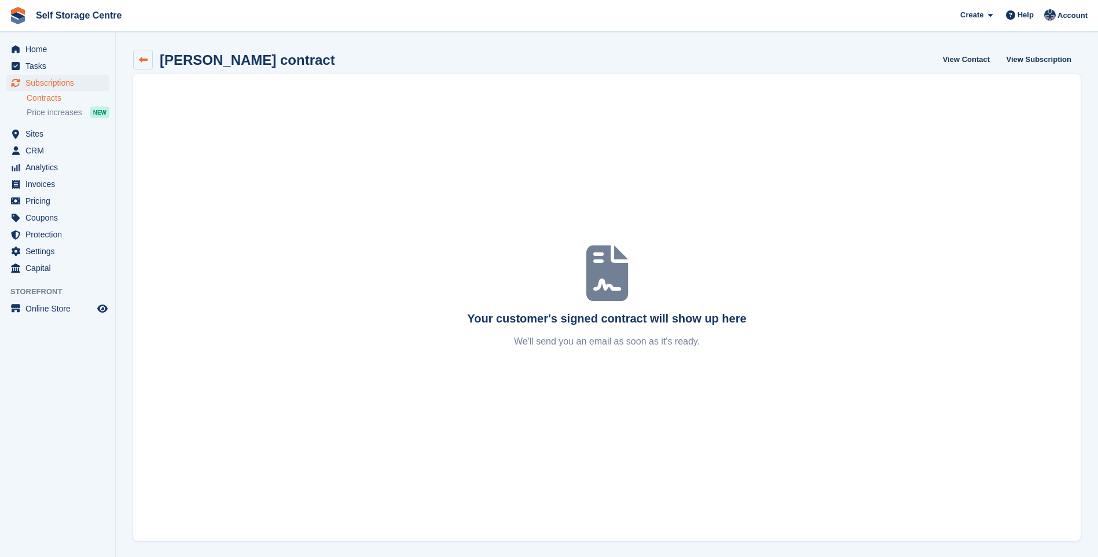
click at [145, 58] on icon at bounding box center [143, 60] width 9 height 9
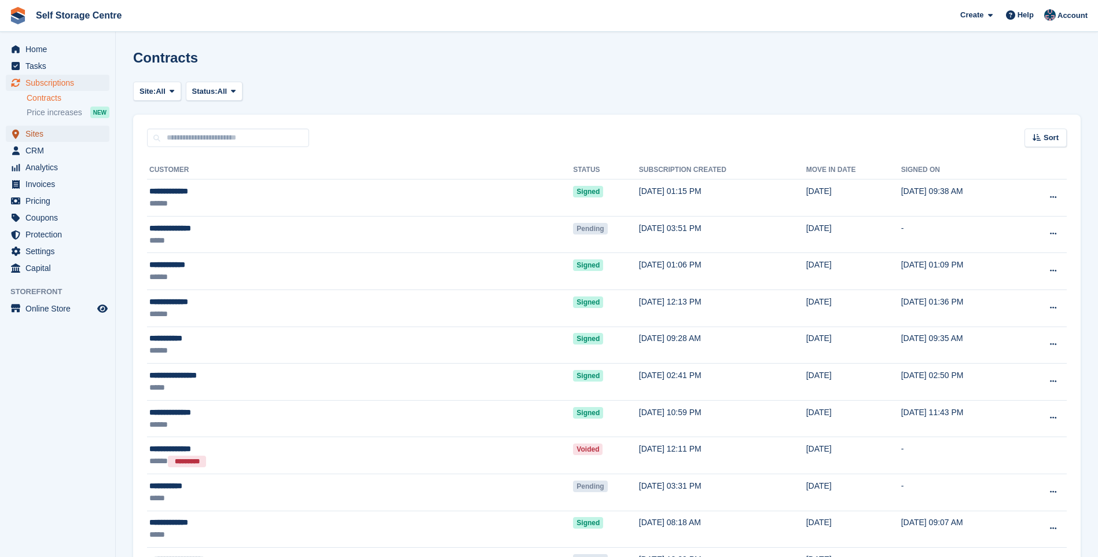
click at [42, 131] on span "Sites" at bounding box center [59, 134] width 69 height 16
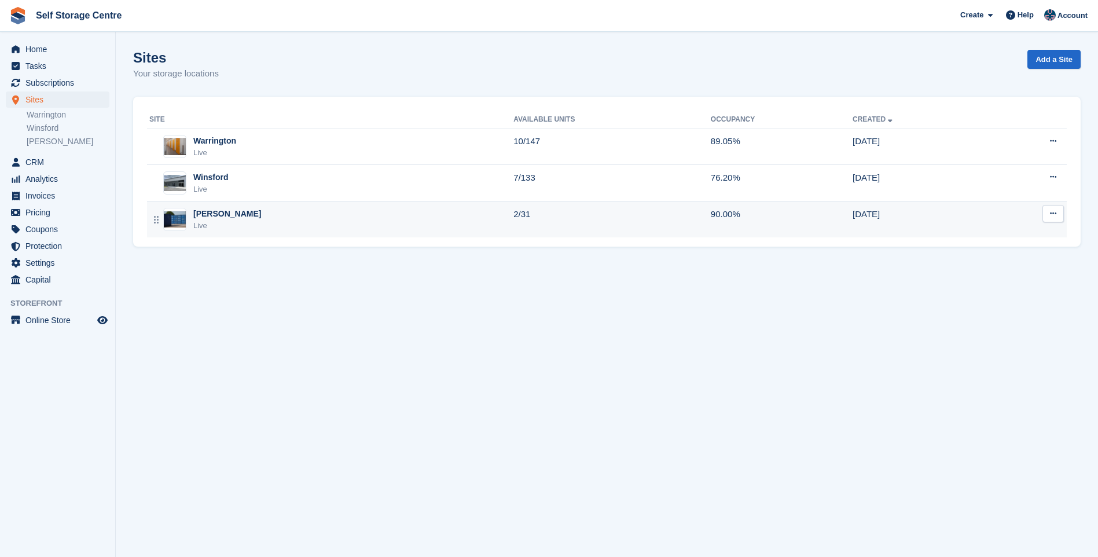
click at [217, 211] on div "Arley Live" at bounding box center [331, 220] width 364 height 24
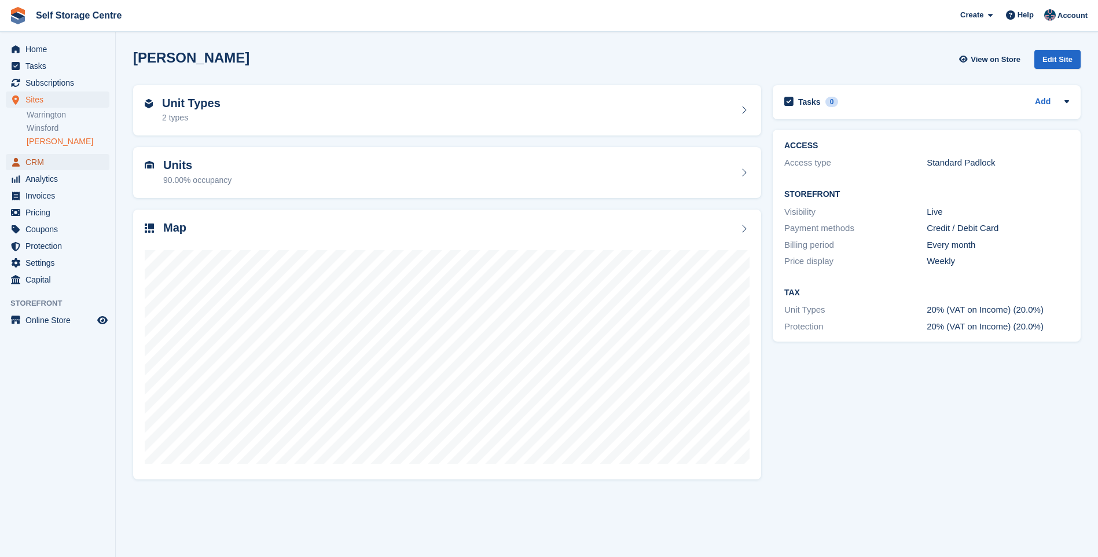
click at [49, 163] on span "CRM" at bounding box center [59, 162] width 69 height 16
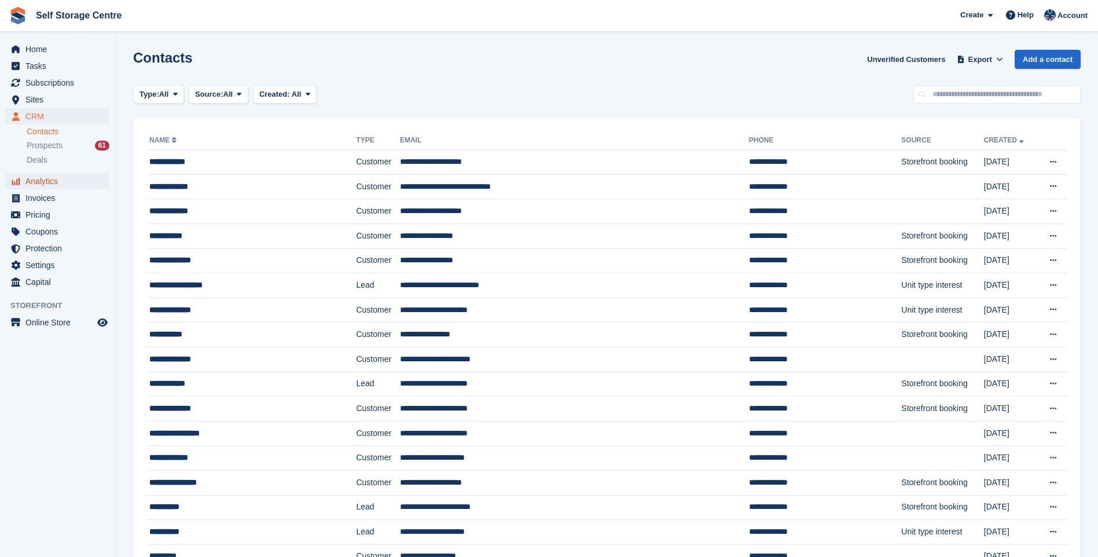
click at [63, 179] on span "Analytics" at bounding box center [59, 181] width 69 height 16
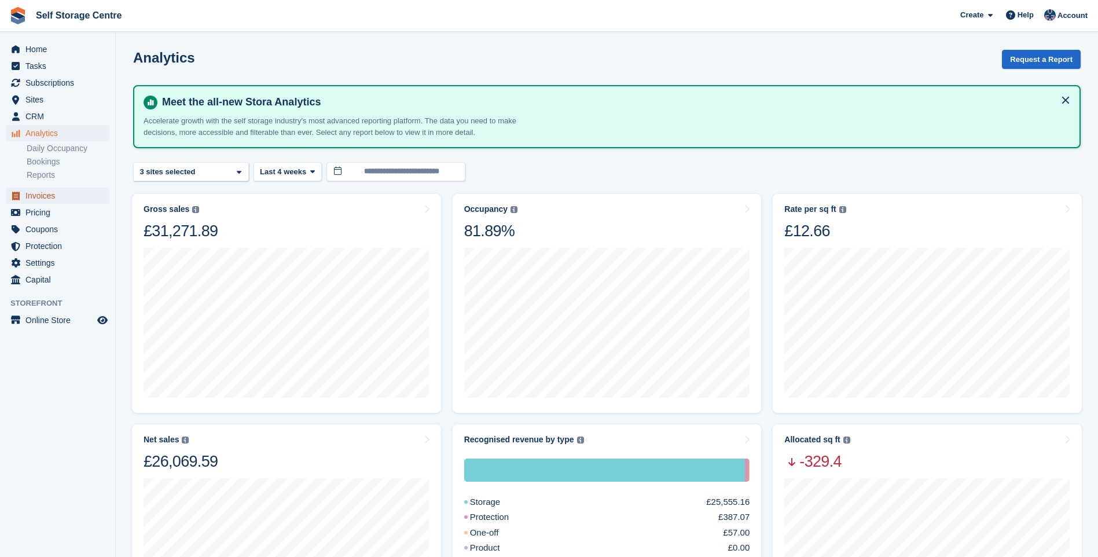
click at [50, 194] on span "Invoices" at bounding box center [59, 195] width 69 height 16
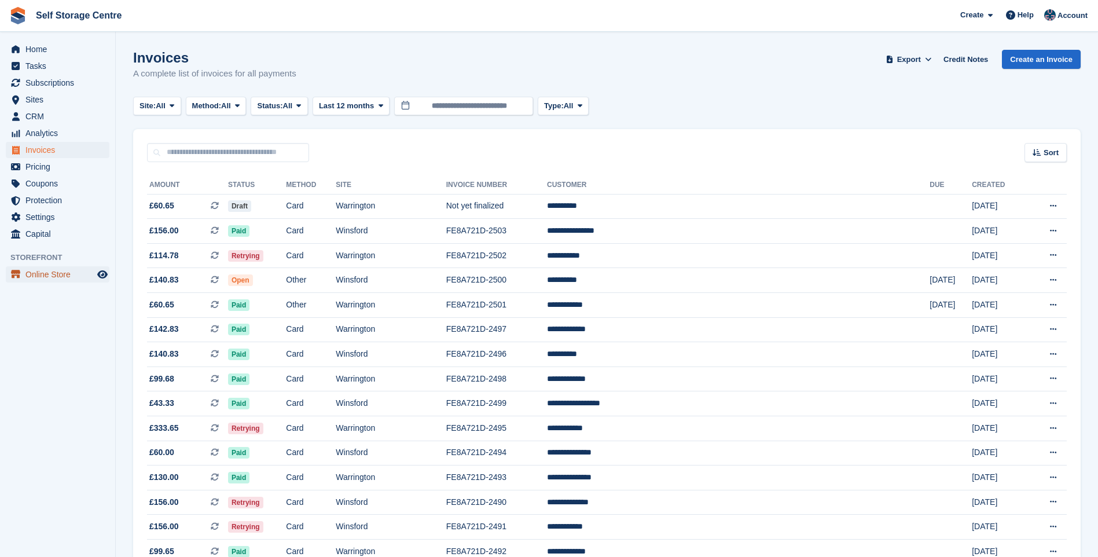
click at [49, 274] on span "Online Store" at bounding box center [59, 274] width 69 height 16
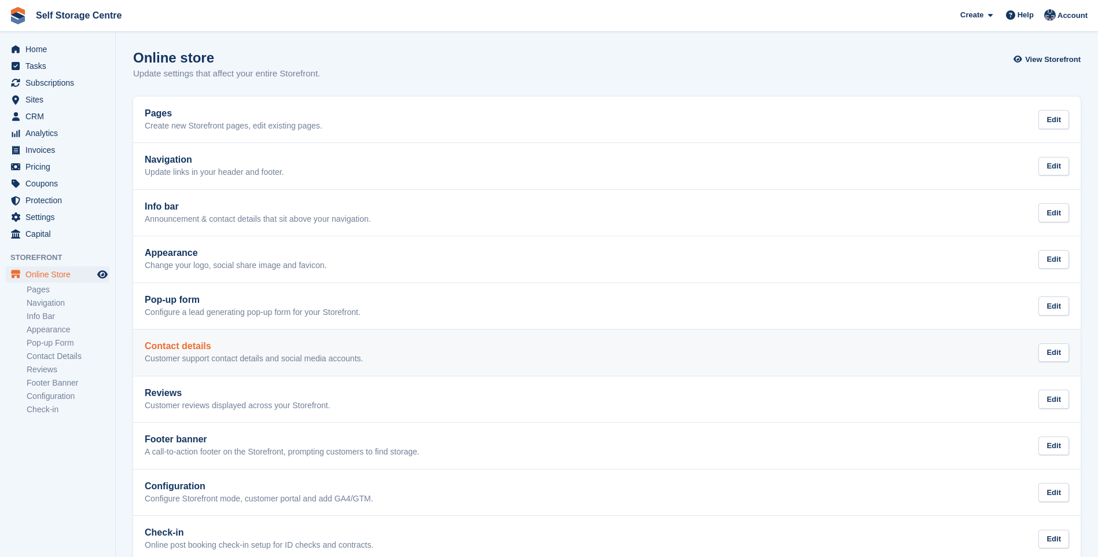
scroll to position [23, 0]
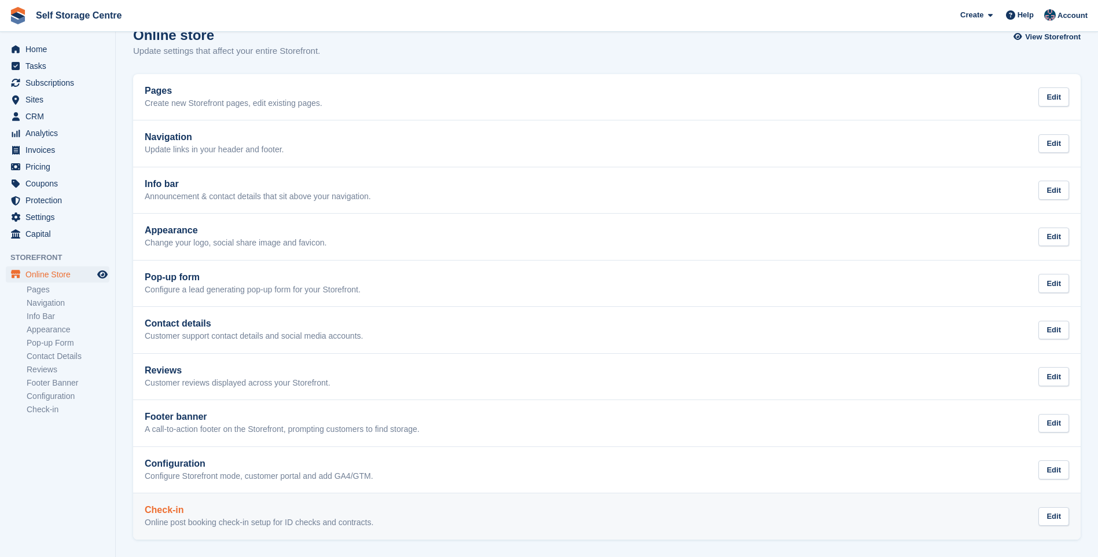
click at [267, 520] on p "Online post booking check-in setup for ID checks and contracts." at bounding box center [259, 522] width 229 height 10
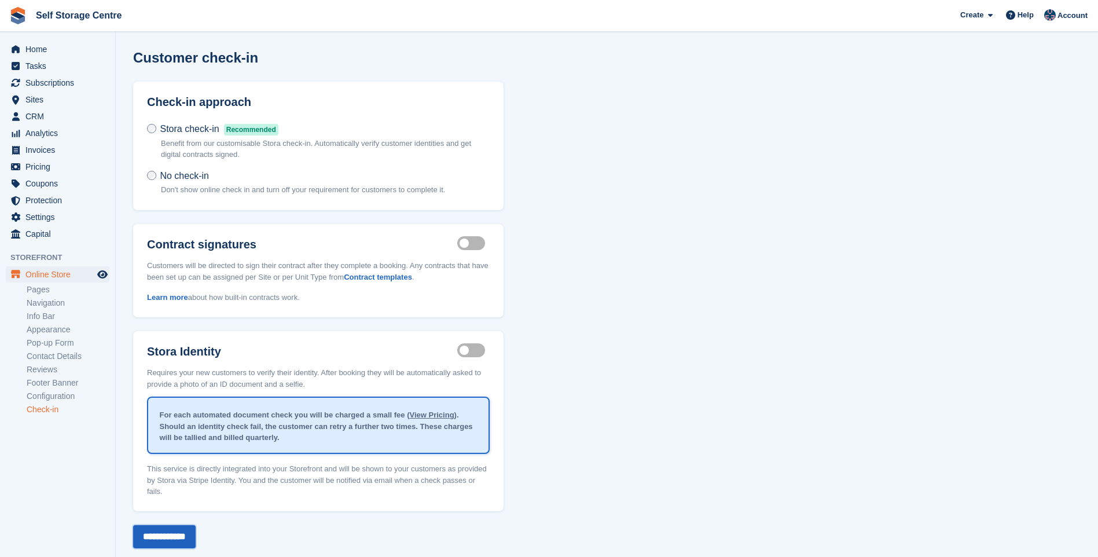
click at [196, 525] on input "**********" at bounding box center [164, 536] width 62 height 23
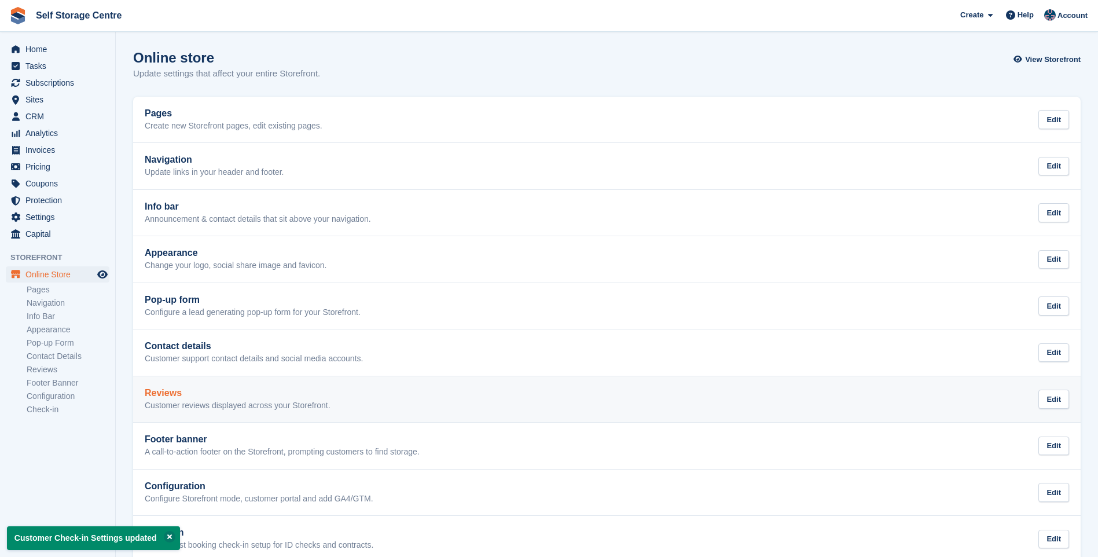
scroll to position [23, 0]
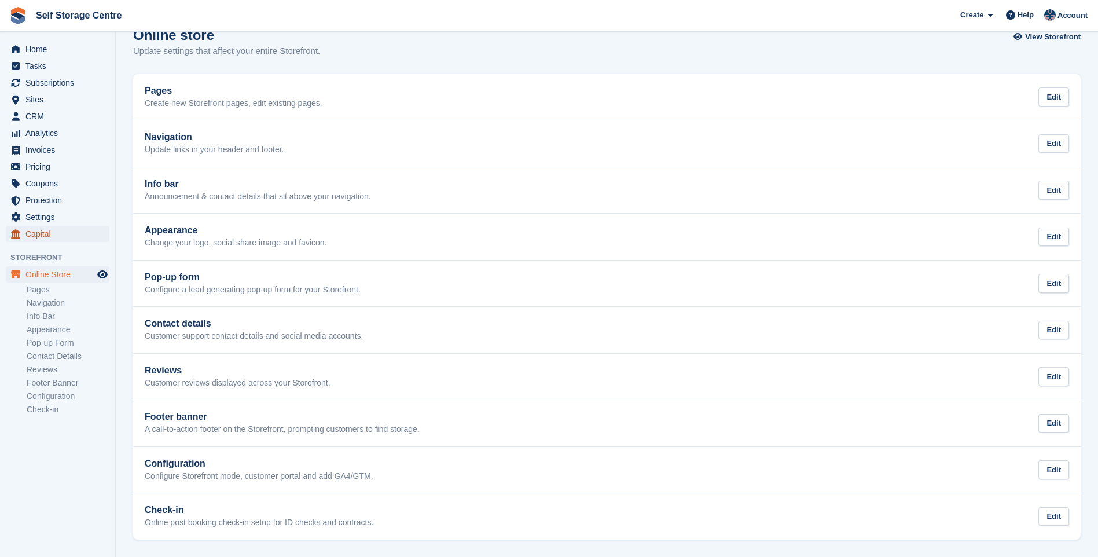
click at [47, 236] on span "Capital" at bounding box center [59, 234] width 69 height 16
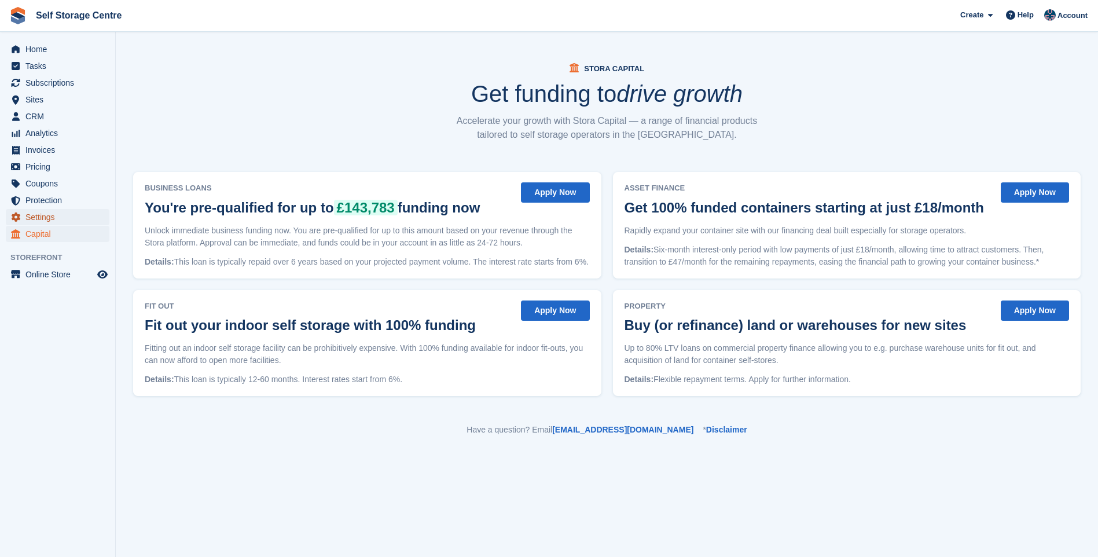
click at [47, 218] on span "Settings" at bounding box center [59, 217] width 69 height 16
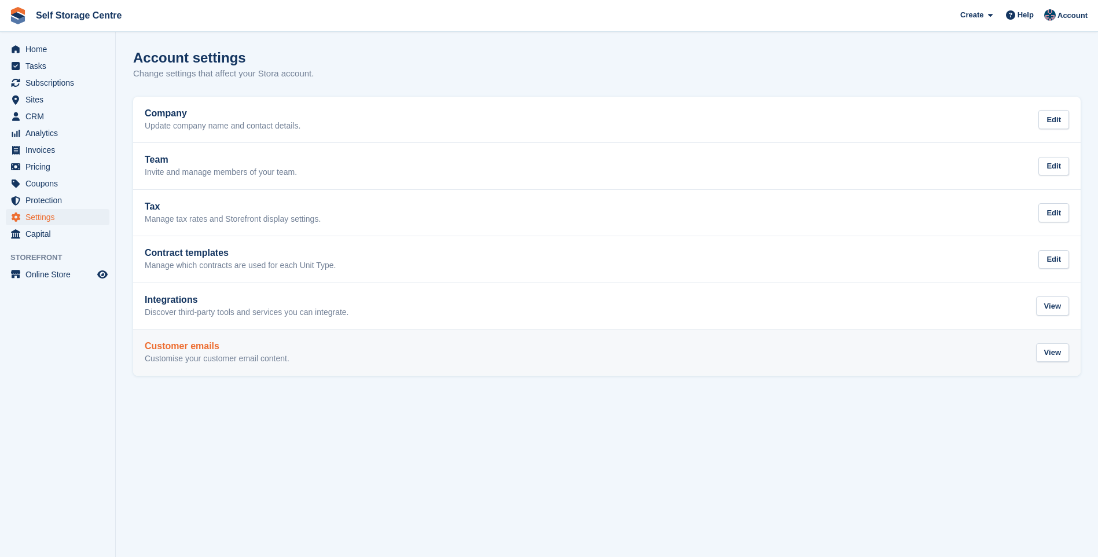
click at [203, 354] on p "Customise your customer email content." at bounding box center [217, 359] width 145 height 10
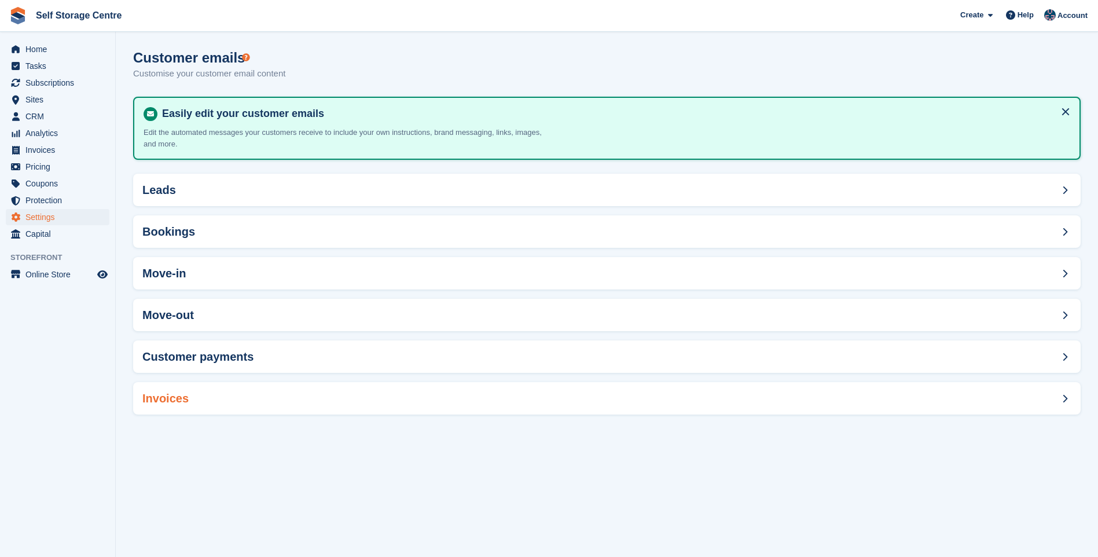
click at [206, 392] on div "Invoices" at bounding box center [606, 398] width 947 height 32
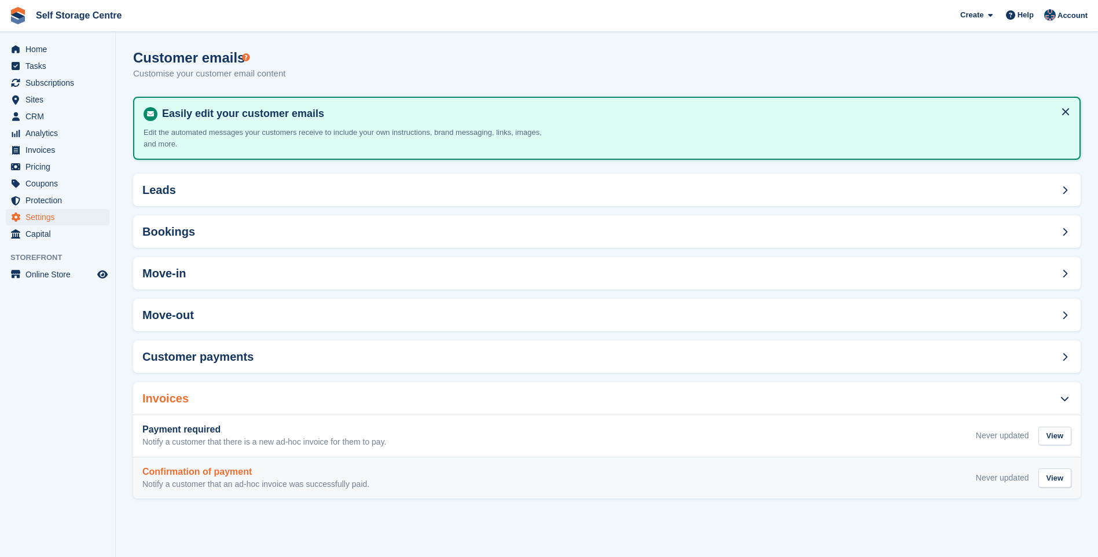
click at [259, 484] on p "Notify a customer that an ad-hoc invoice was successfully paid." at bounding box center [255, 484] width 227 height 10
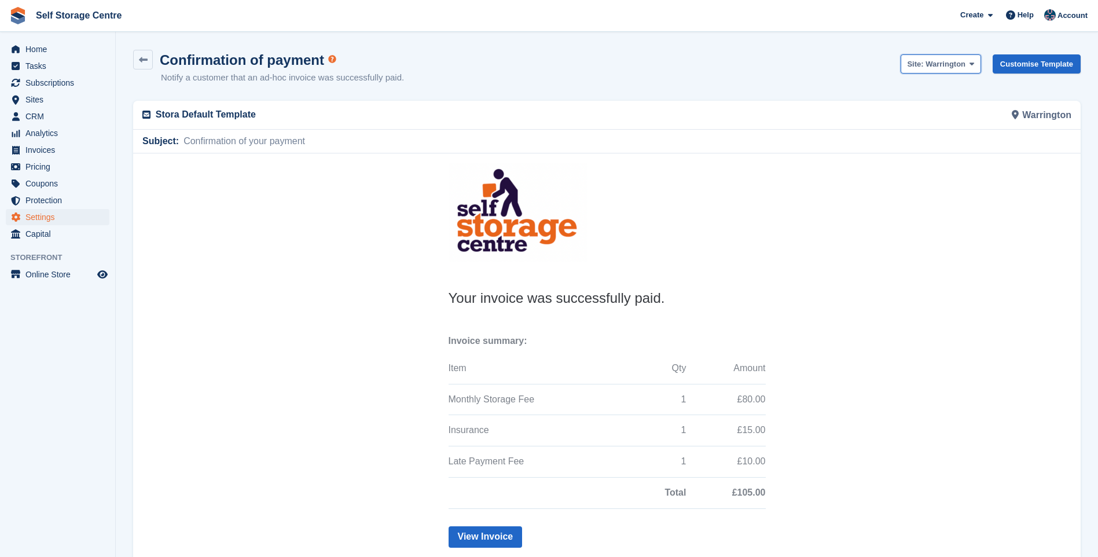
click at [962, 62] on span "Warrington" at bounding box center [945, 64] width 40 height 9
click at [936, 109] on link "Winsford" at bounding box center [956, 111] width 110 height 20
click at [1029, 61] on link "Customise Template" at bounding box center [1036, 63] width 88 height 19
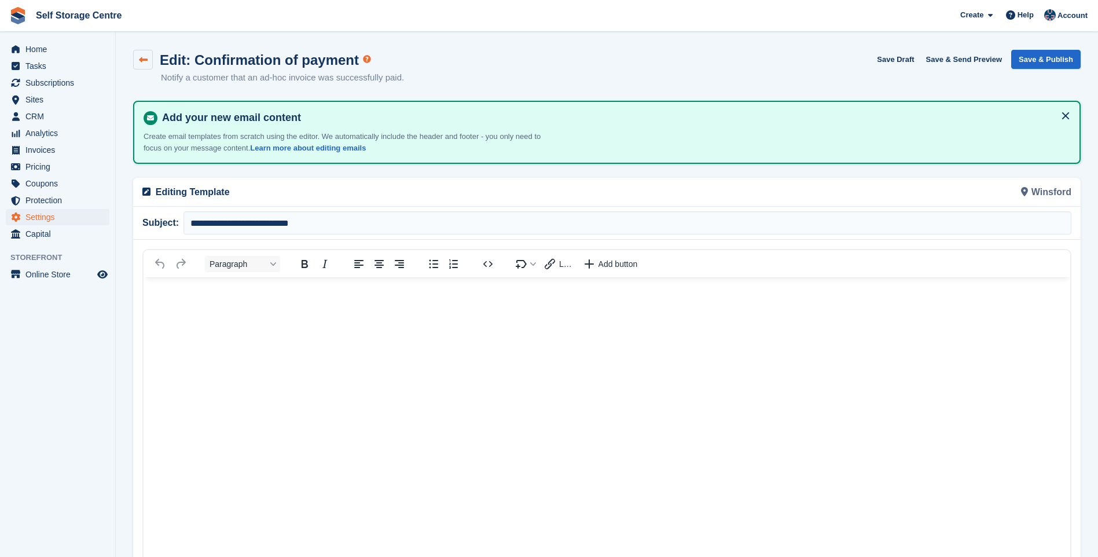
click at [142, 58] on icon at bounding box center [143, 60] width 9 height 9
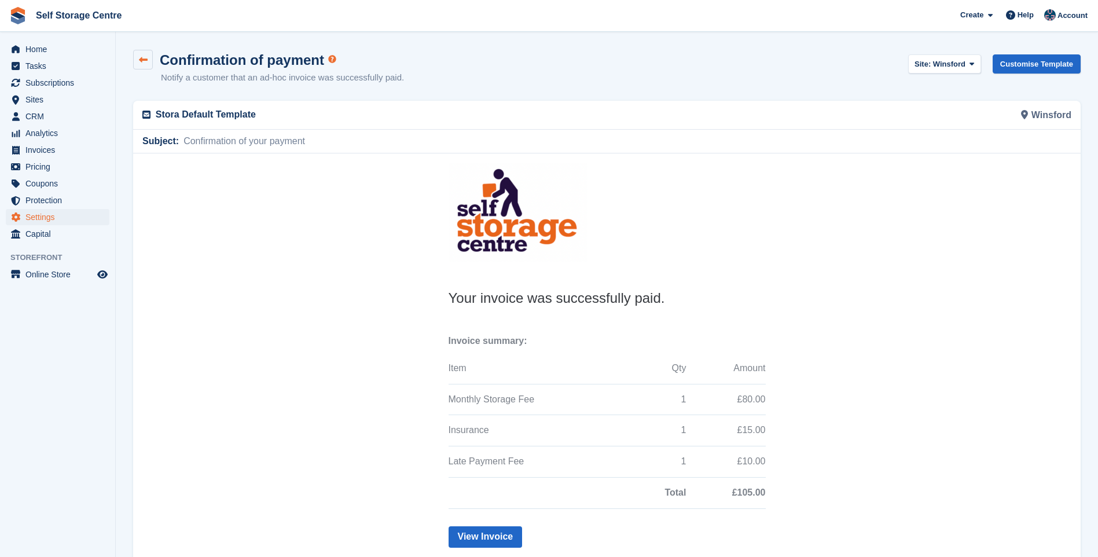
click at [142, 58] on icon at bounding box center [143, 60] width 9 height 9
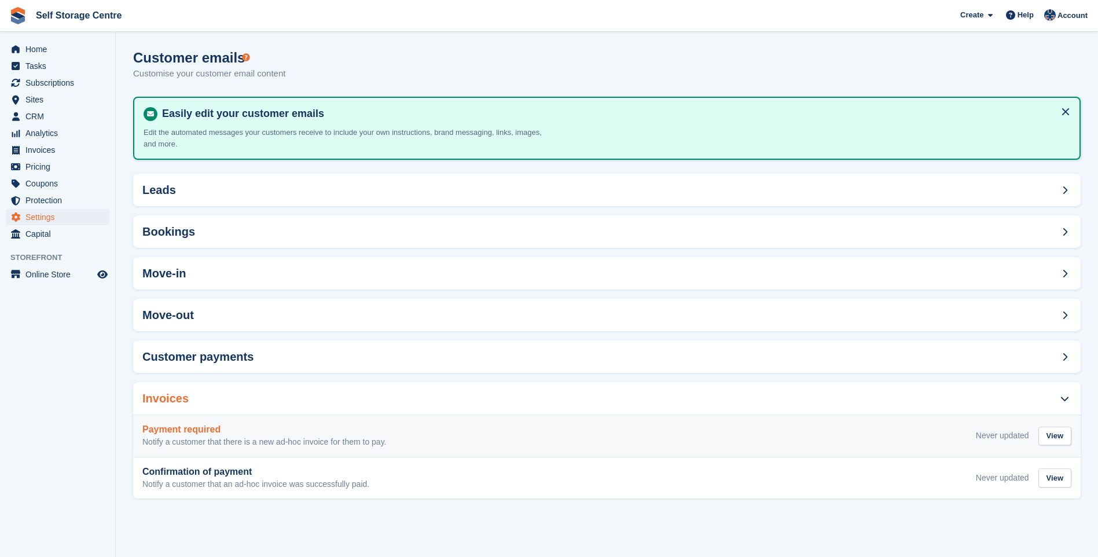
click at [253, 430] on h3 "Payment required" at bounding box center [264, 429] width 244 height 10
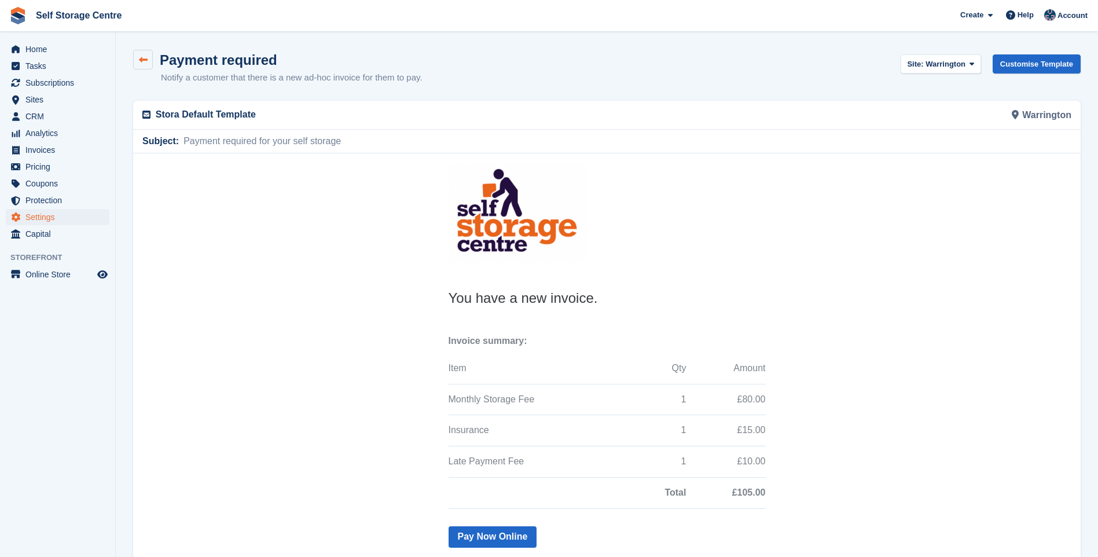
click at [142, 62] on icon at bounding box center [143, 60] width 9 height 9
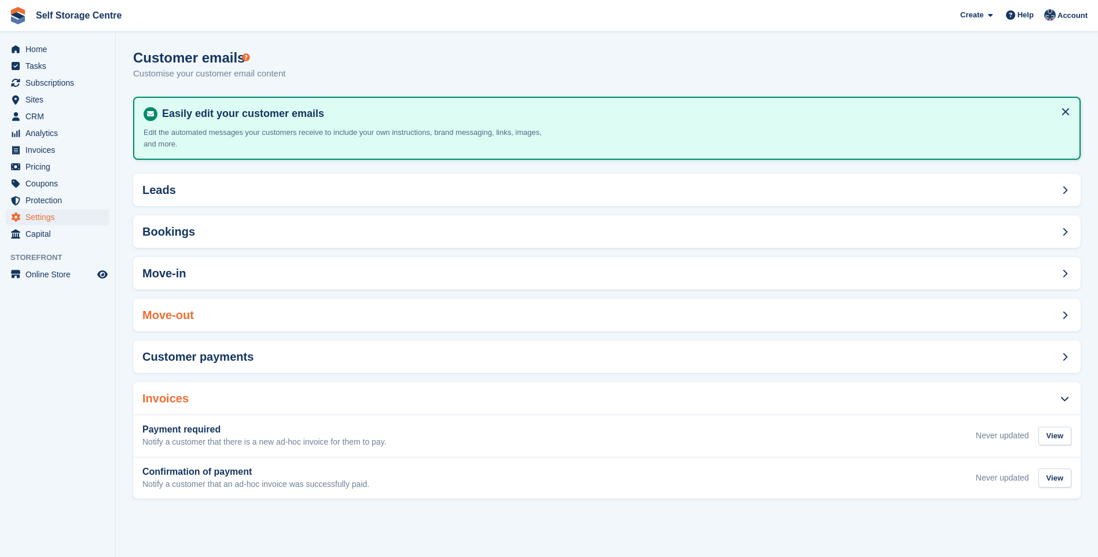
click at [288, 314] on div "Move-out" at bounding box center [606, 315] width 947 height 32
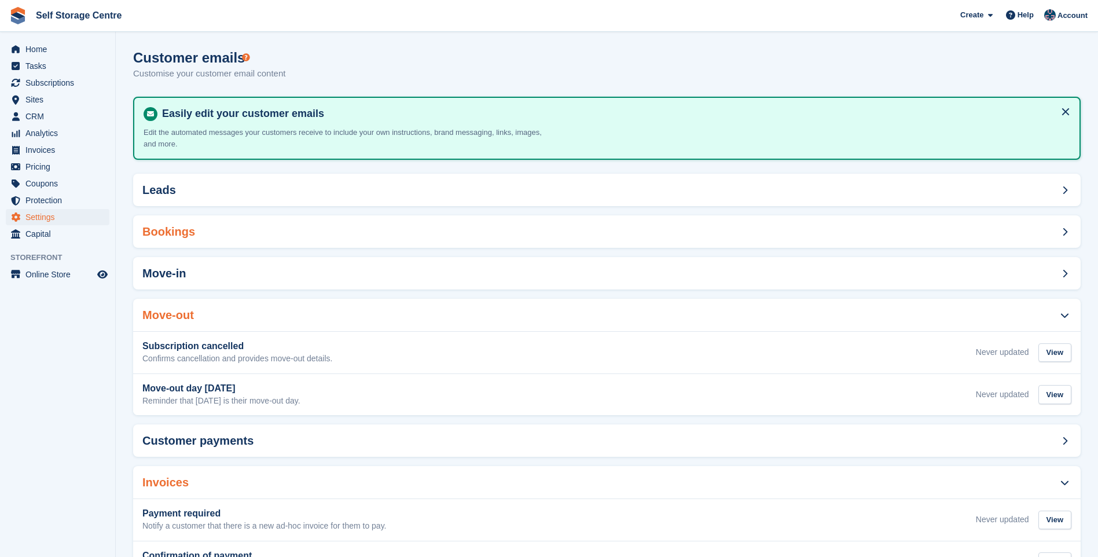
click at [202, 237] on div "Bookings" at bounding box center [606, 231] width 947 height 32
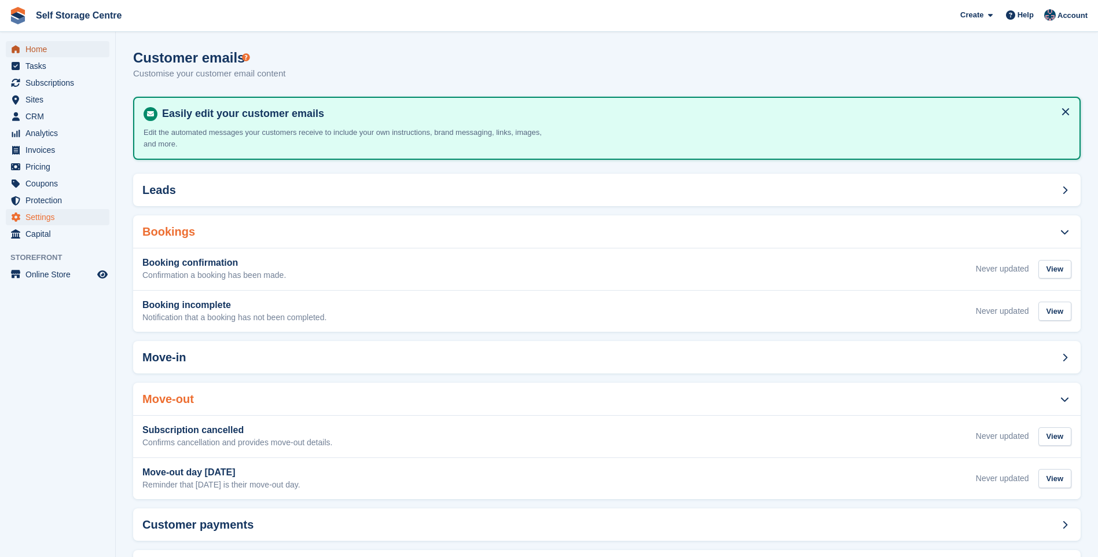
click at [47, 46] on span "Home" at bounding box center [59, 49] width 69 height 16
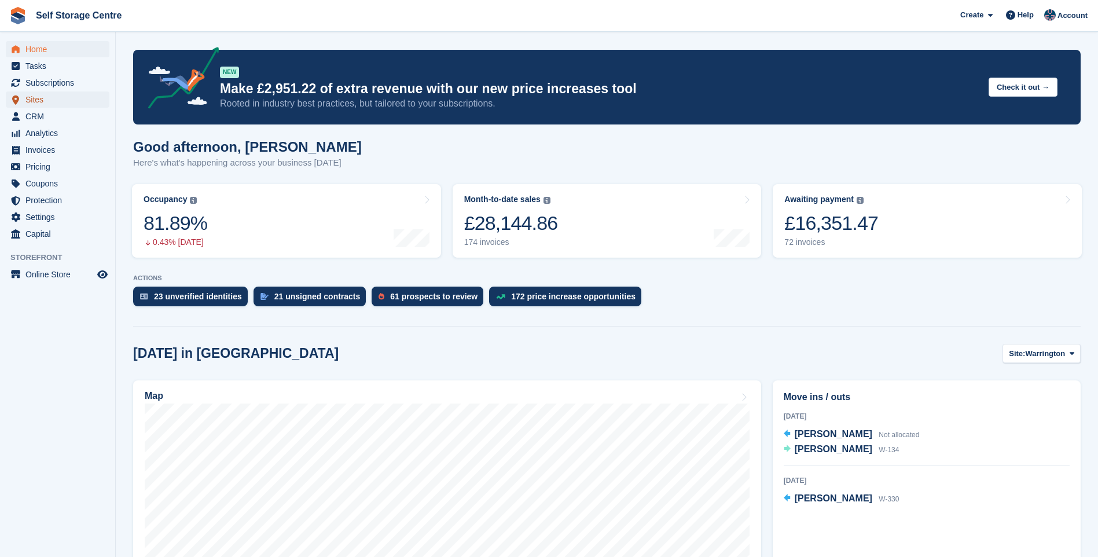
click at [39, 100] on span "Sites" at bounding box center [59, 99] width 69 height 16
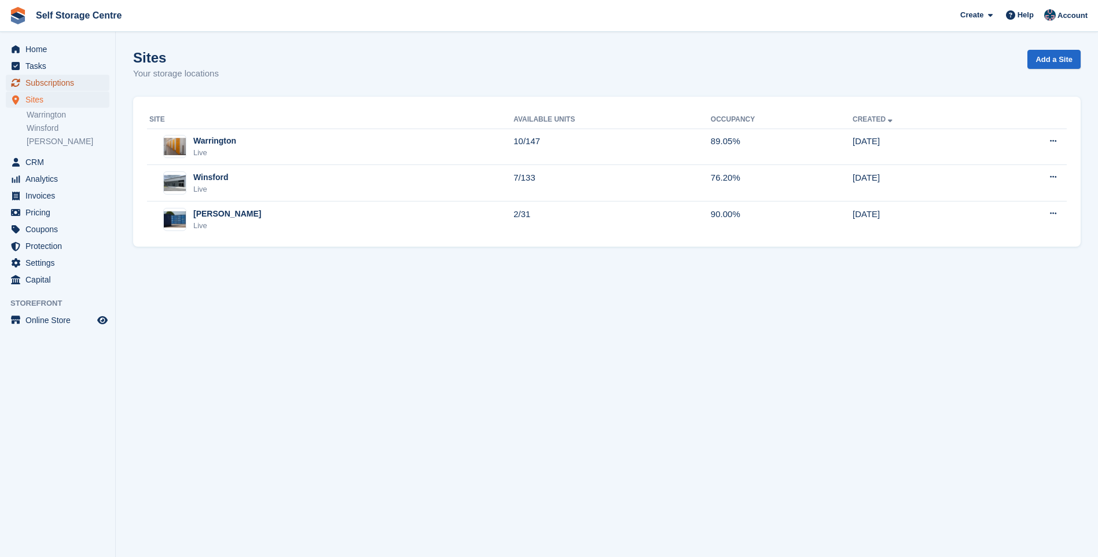
click at [49, 83] on span "Subscriptions" at bounding box center [59, 83] width 69 height 16
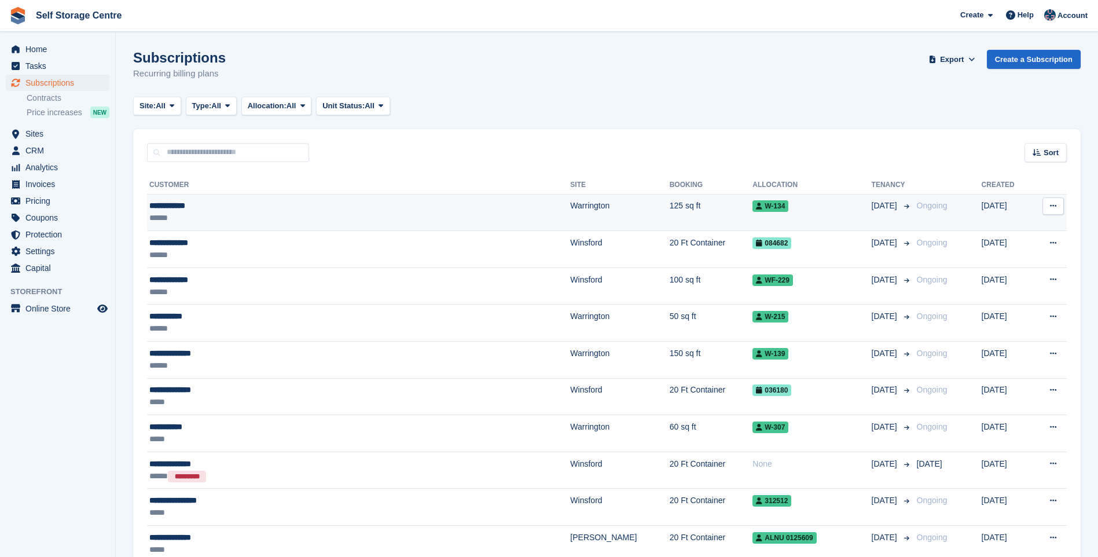
click at [247, 220] on div "******" at bounding box center [290, 218] width 282 height 12
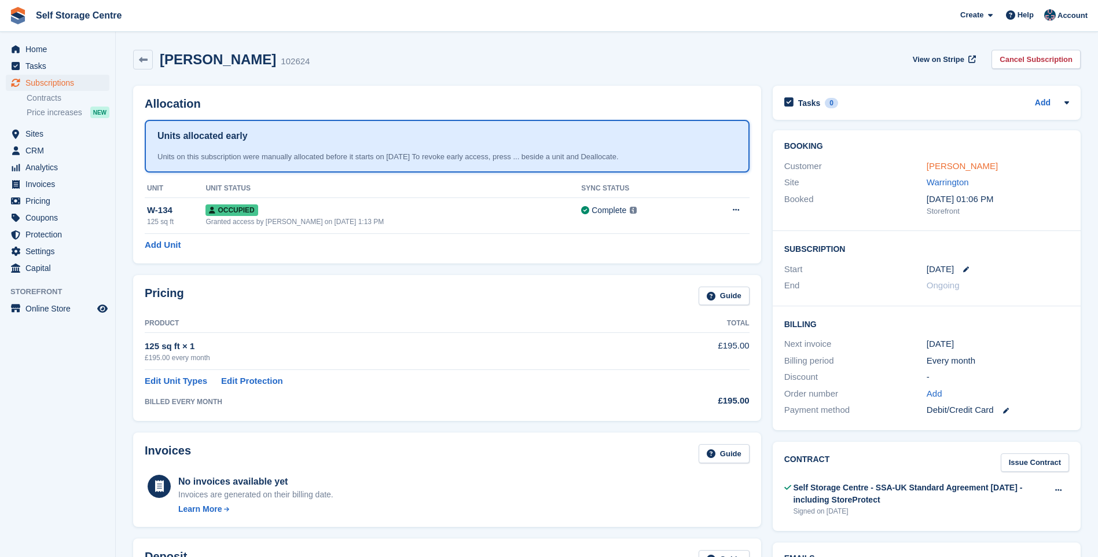
click at [964, 161] on link "[PERSON_NAME]" at bounding box center [961, 166] width 71 height 10
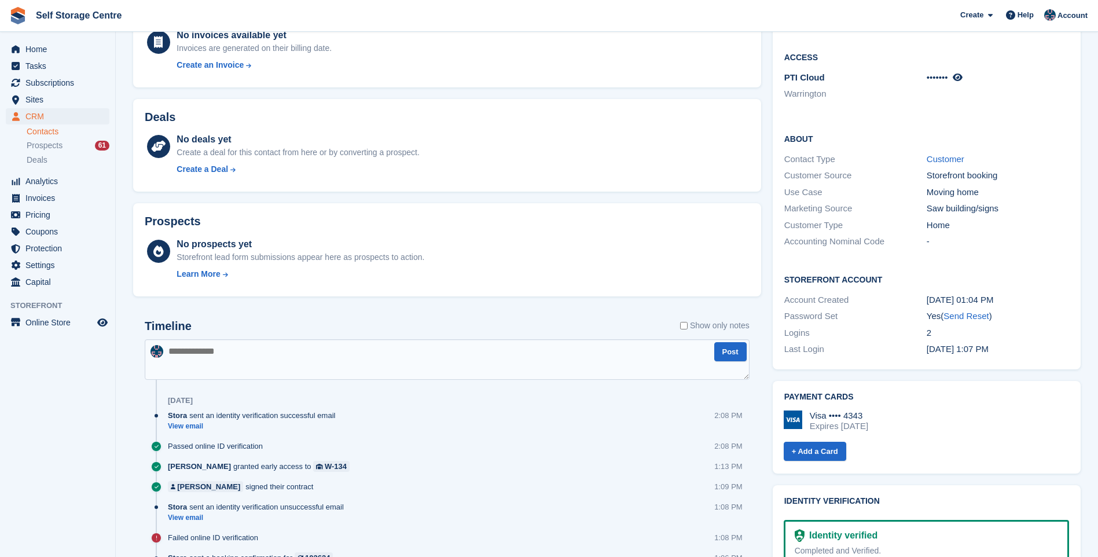
scroll to position [347, 0]
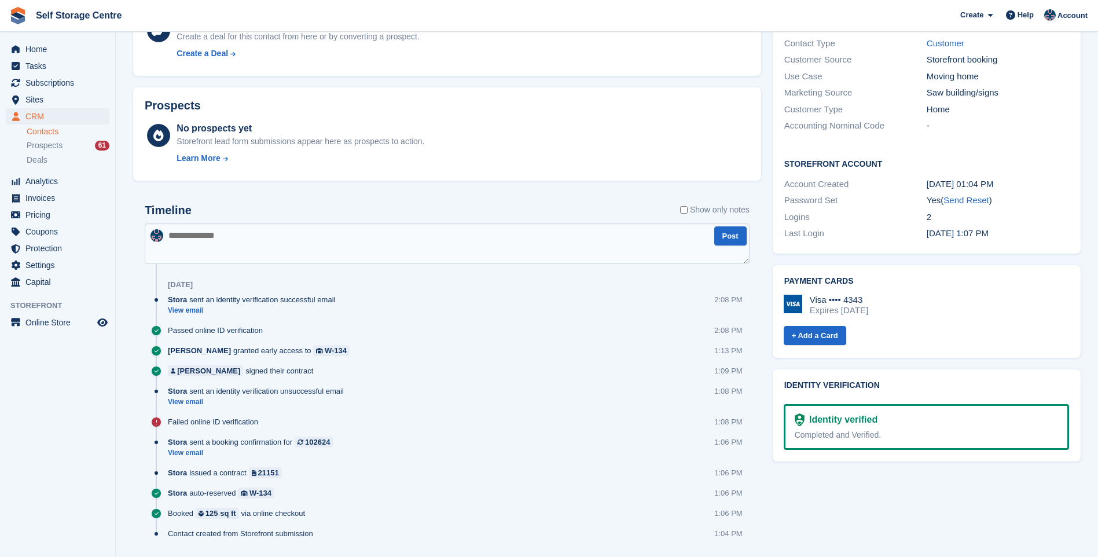
click at [894, 429] on div "Completed and Verified." at bounding box center [926, 435] width 263 height 12
